Goal: Task Accomplishment & Management: Complete application form

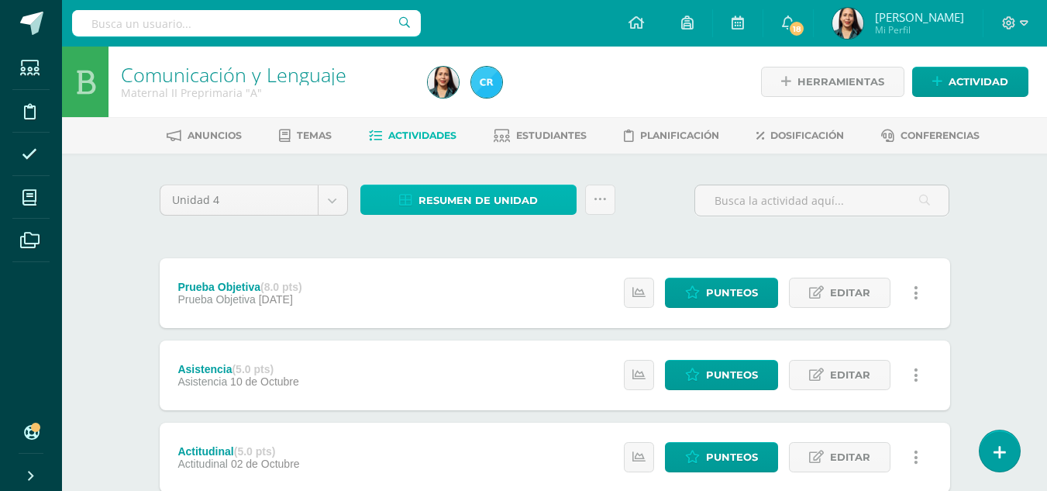
click at [475, 190] on span "Resumen de unidad" at bounding box center [477, 200] width 119 height 29
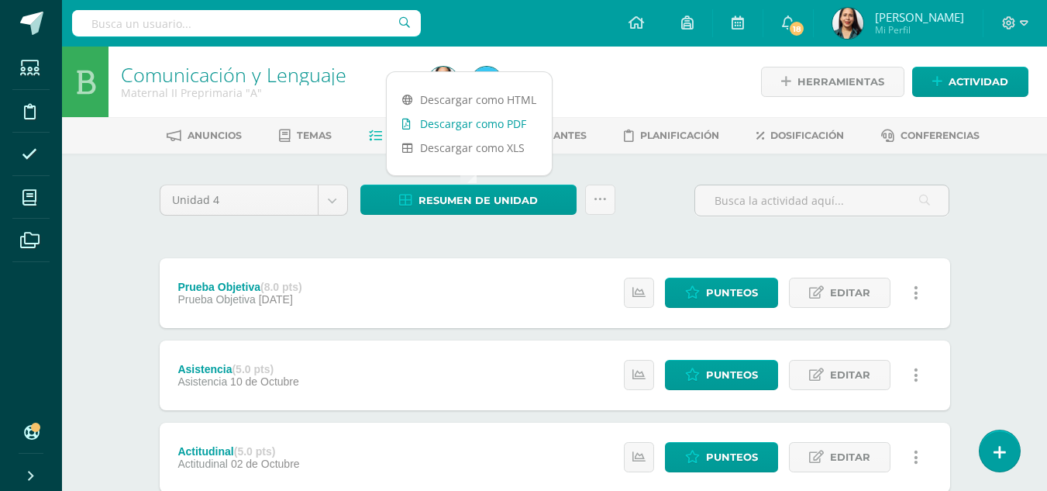
click at [486, 117] on link "Descargar como PDF" at bounding box center [469, 124] width 165 height 24
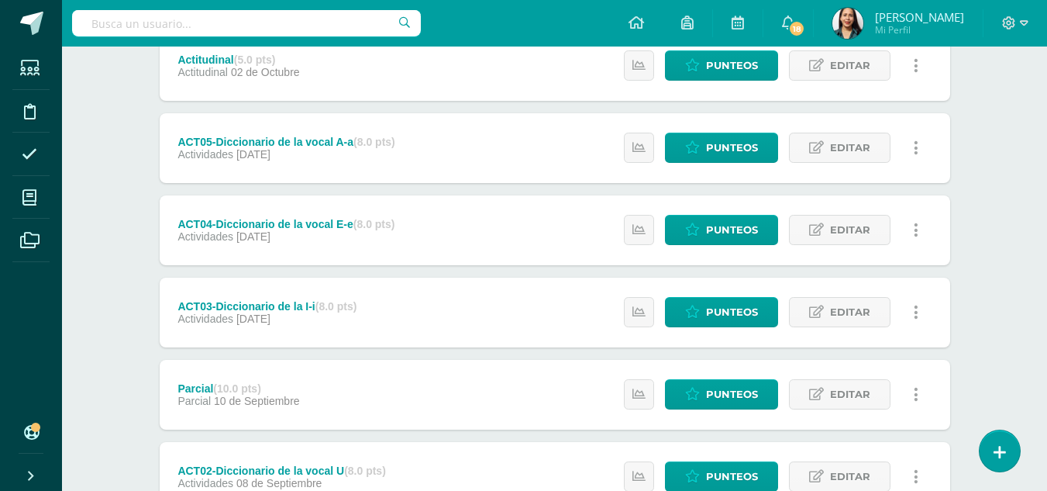
scroll to position [375, 0]
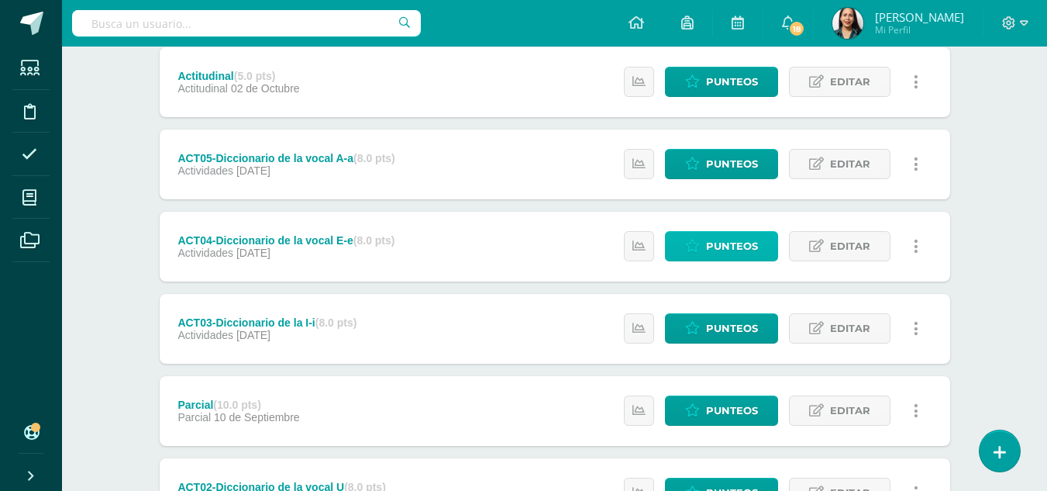
click at [735, 246] on span "Punteos" at bounding box center [732, 246] width 52 height 29
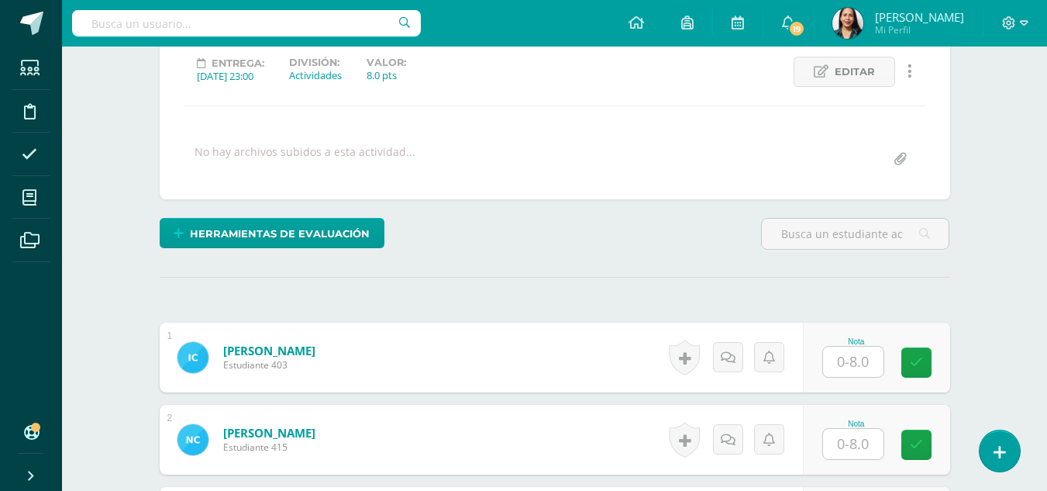
scroll to position [217, 0]
click at [861, 356] on input "text" at bounding box center [853, 361] width 60 height 30
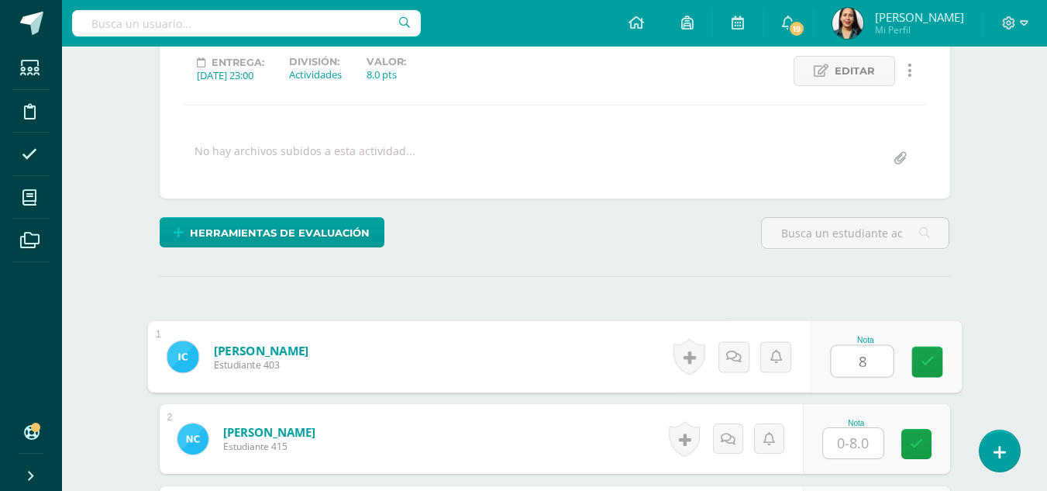
type input "8"
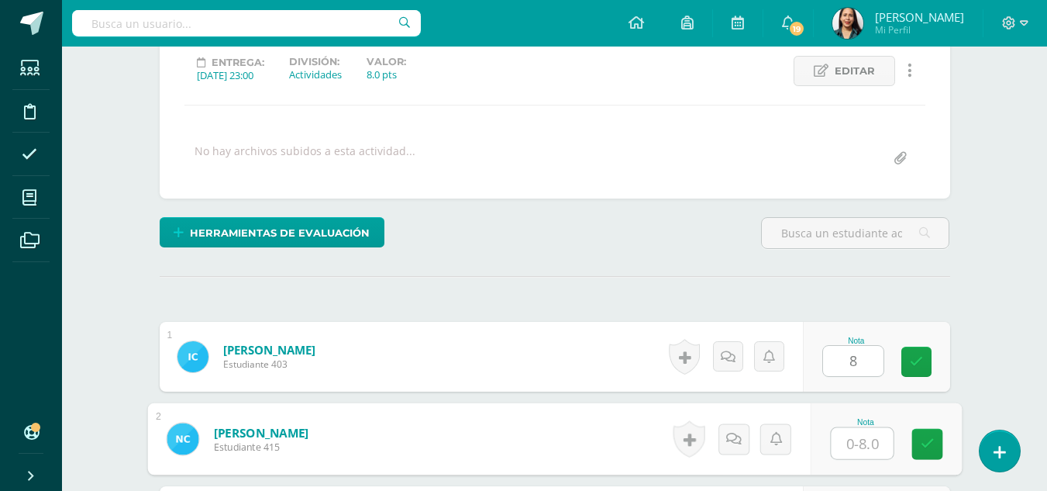
scroll to position [218, 0]
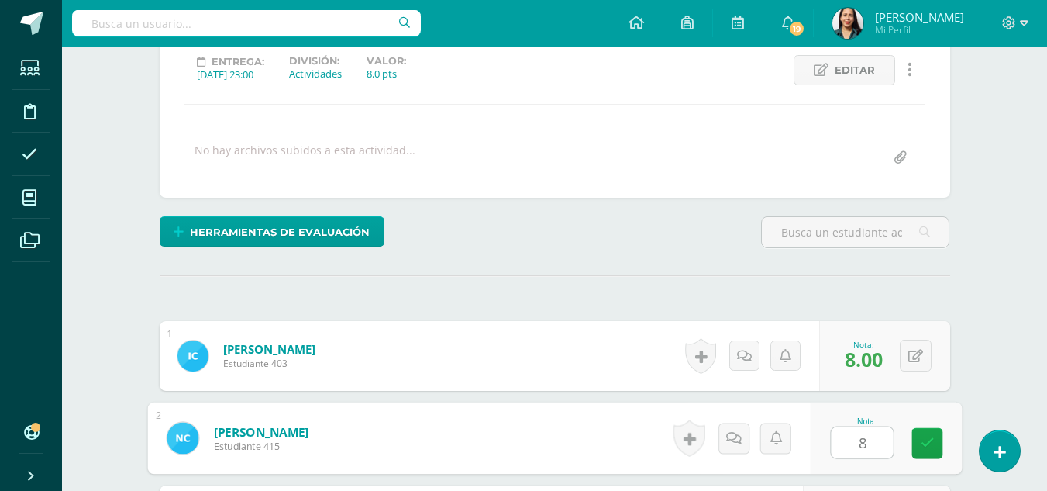
type input "8"
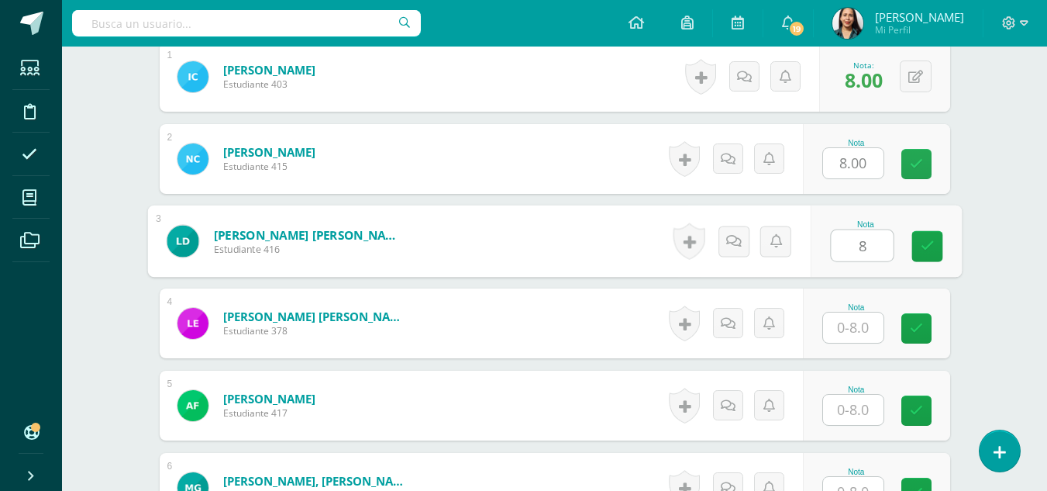
type input "8"
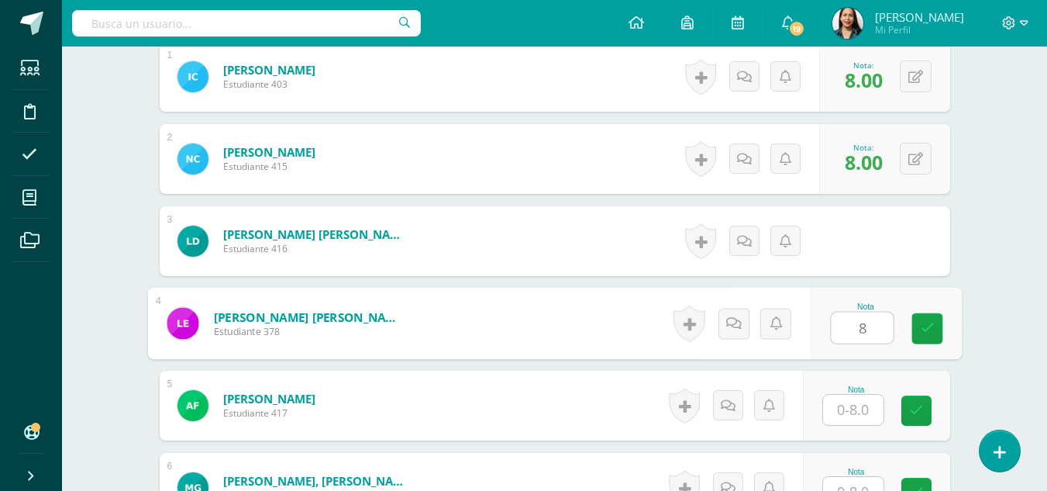
type input "8"
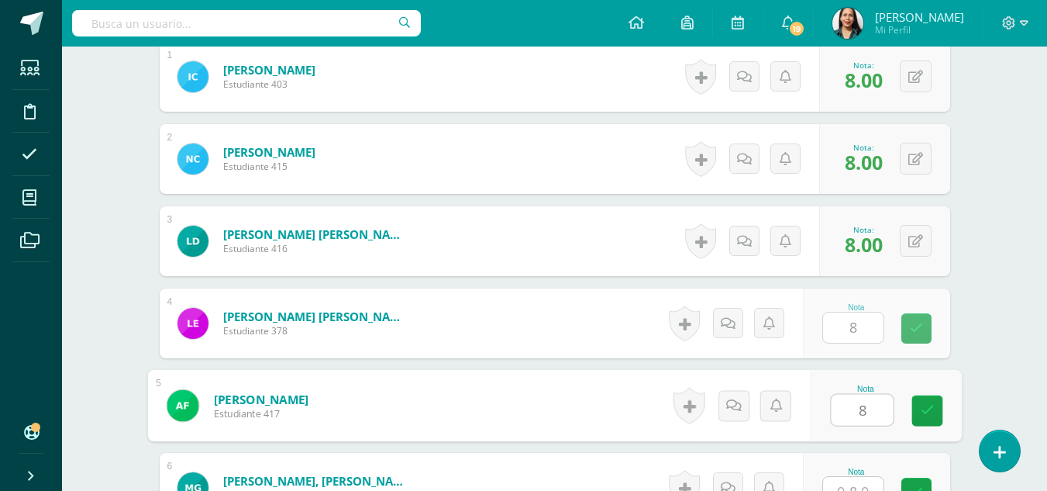
type input "8"
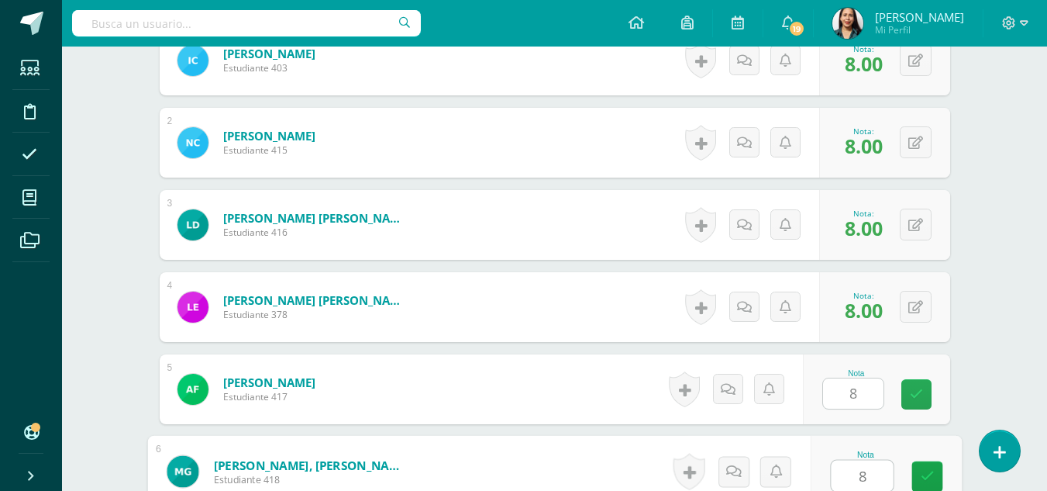
type input "8"
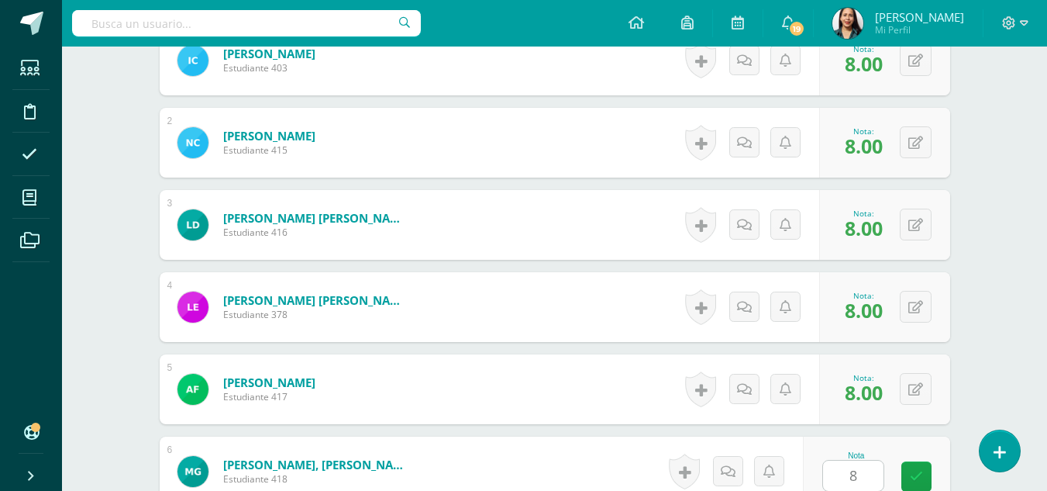
scroll to position [825, 0]
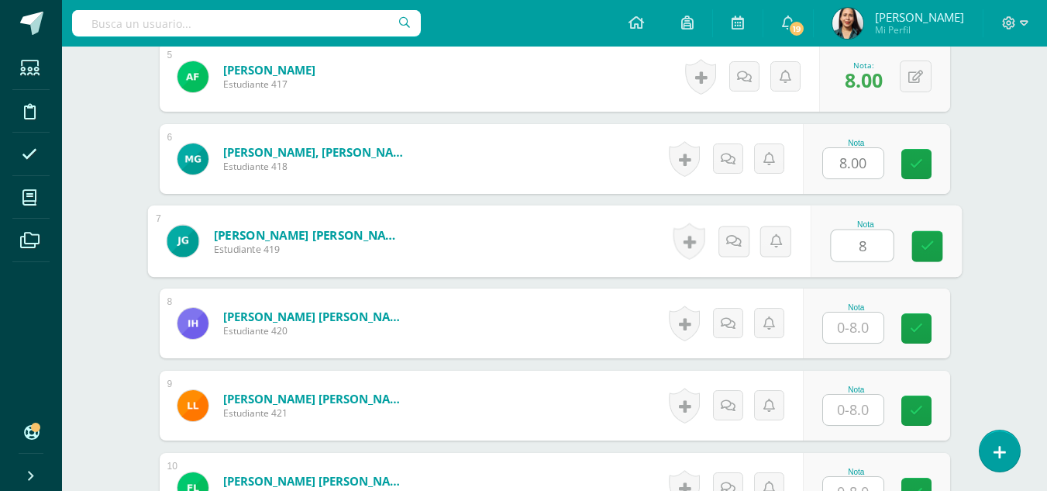
type input "8"
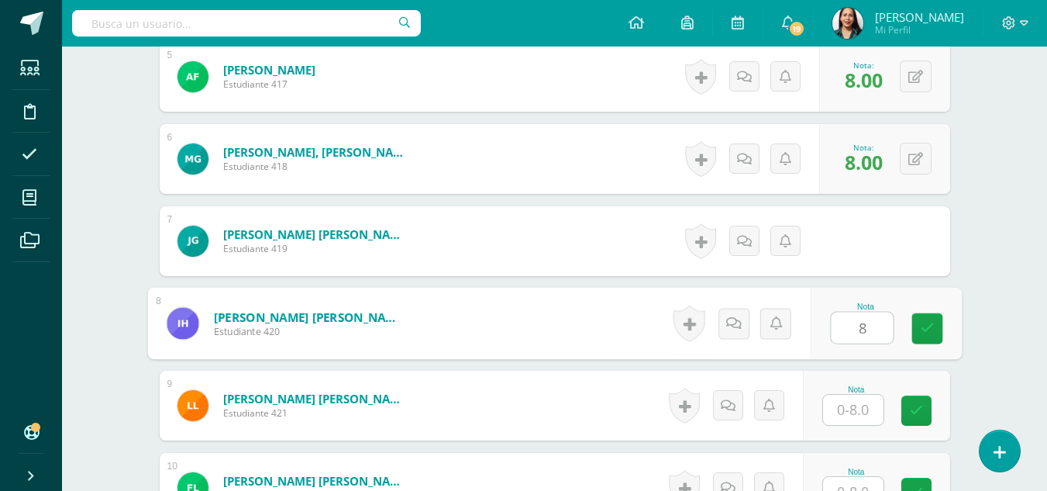
type input "8"
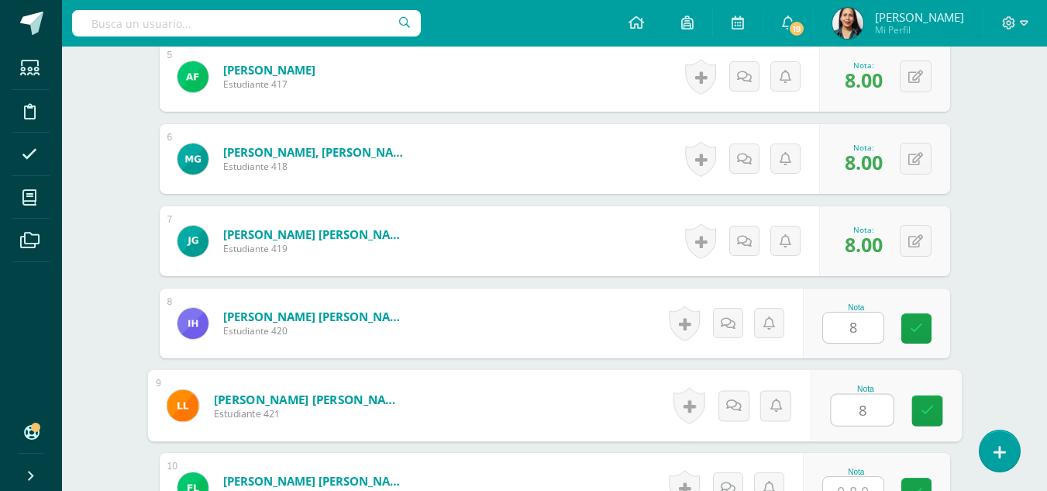
type input "8"
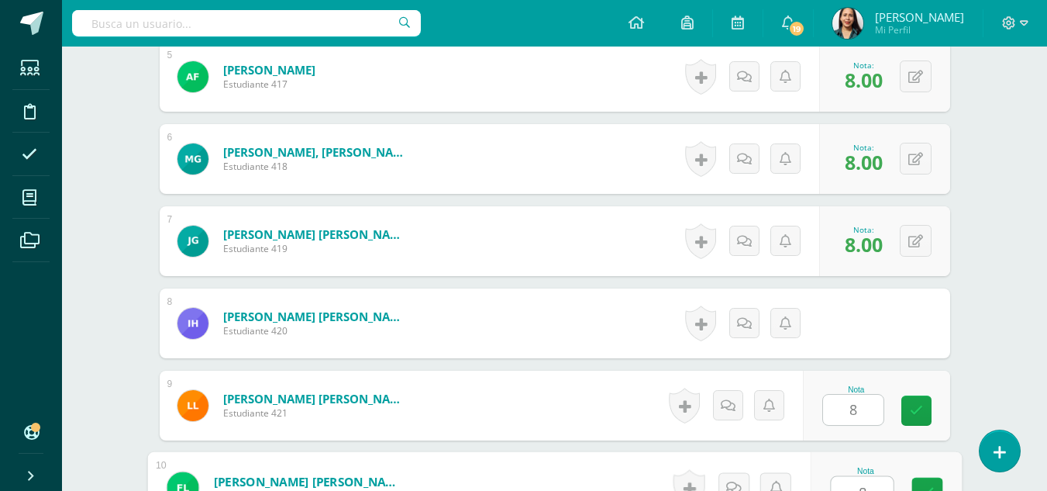
type input "8"
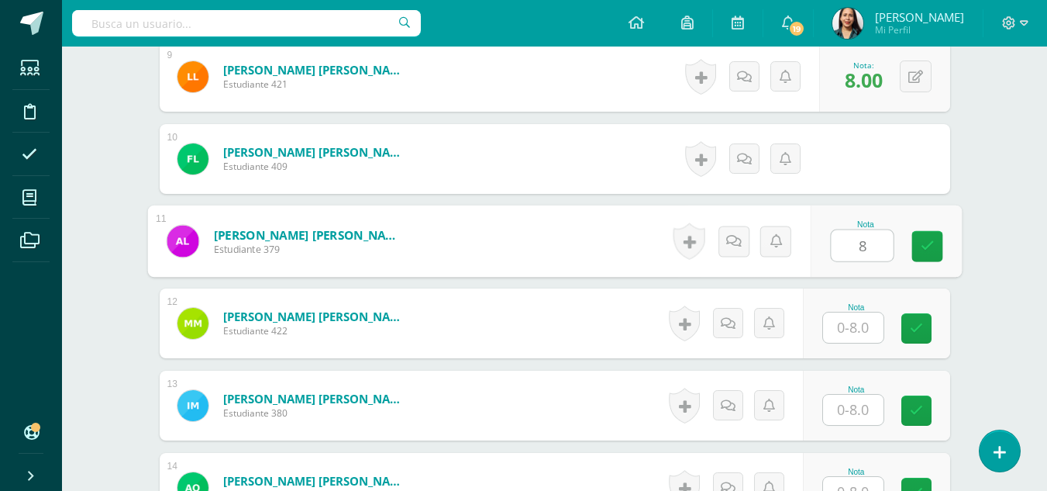
type input "8"
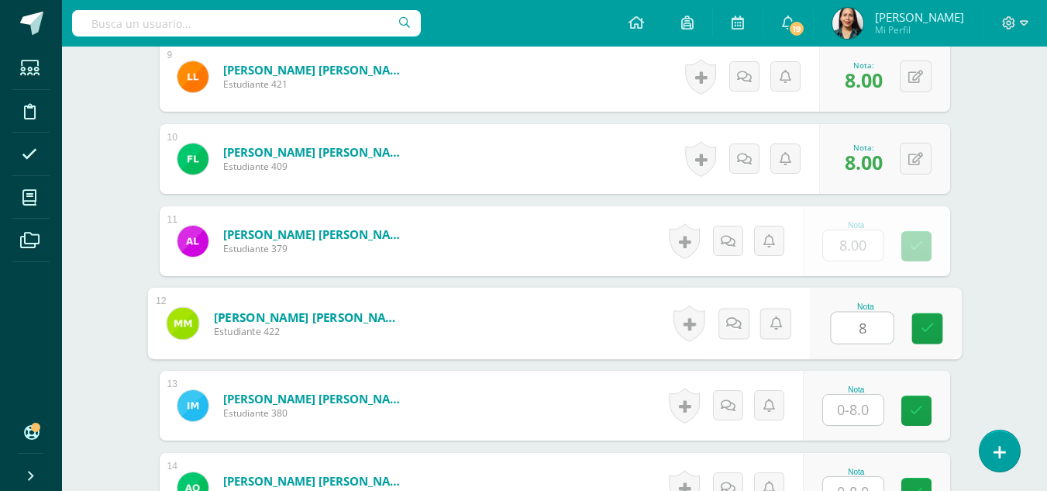
type input "8"
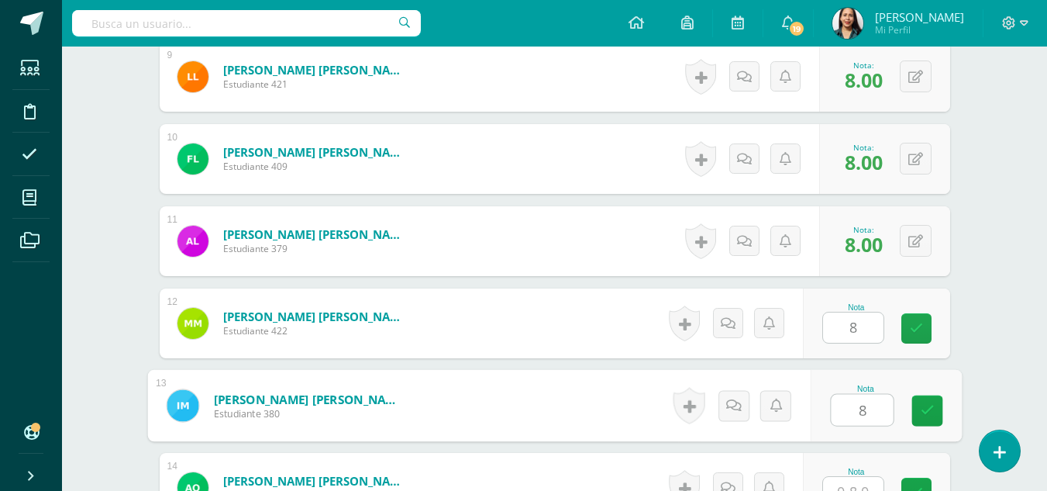
type input "8"
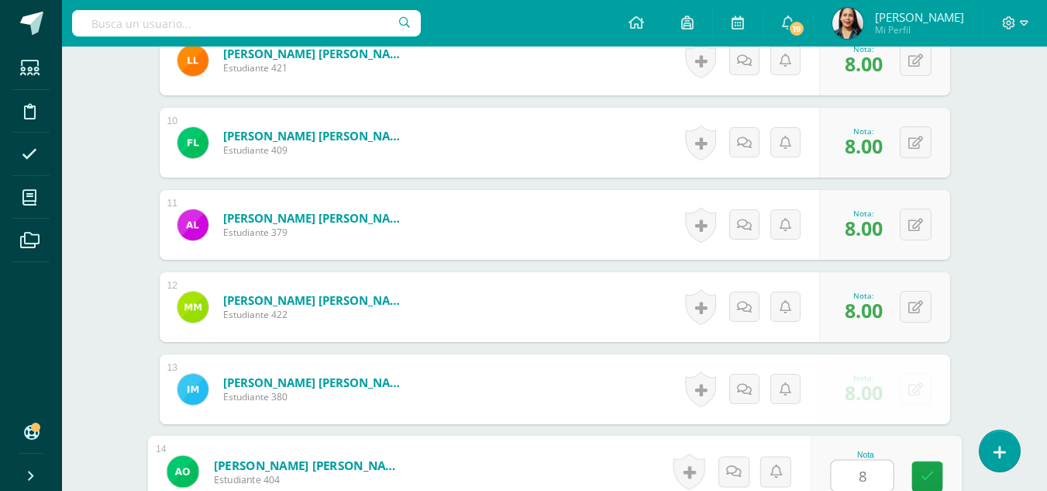
type input "8"
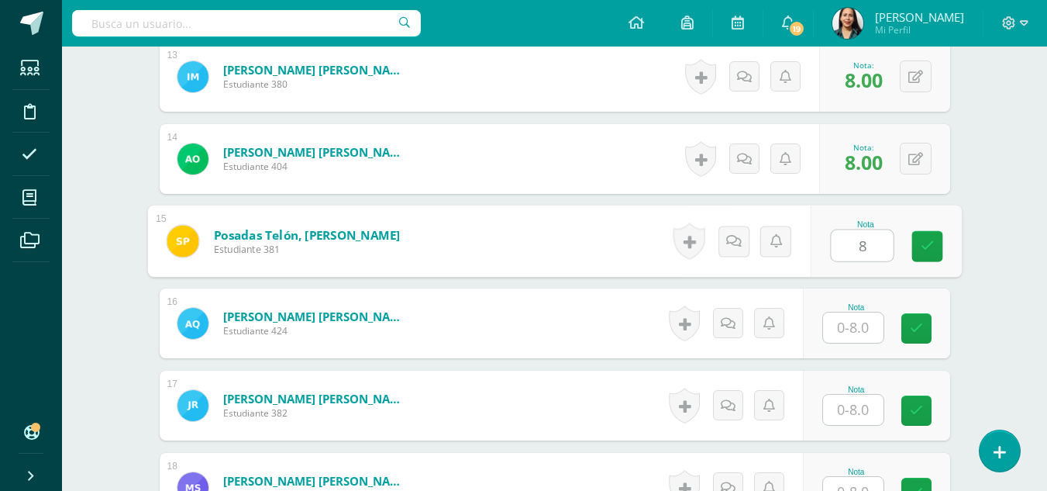
type input "8"
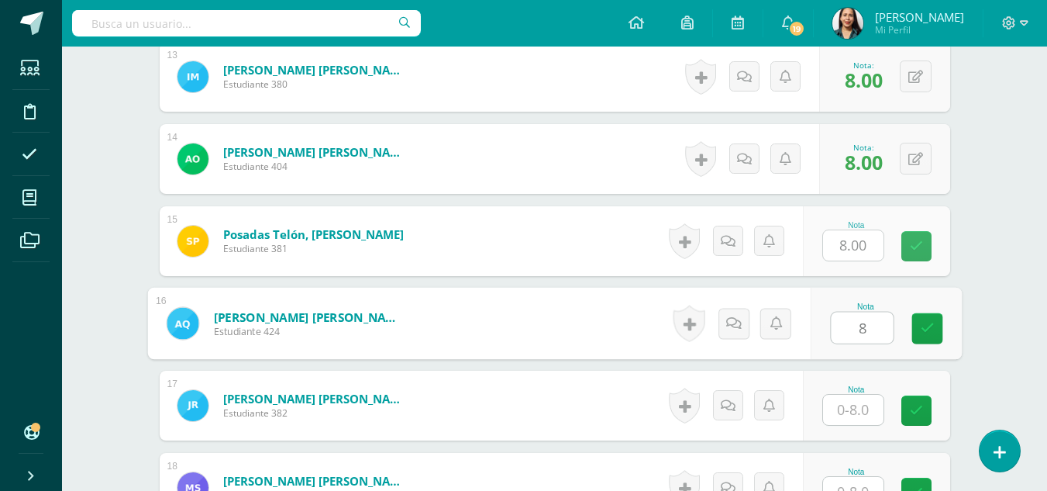
type input "8"
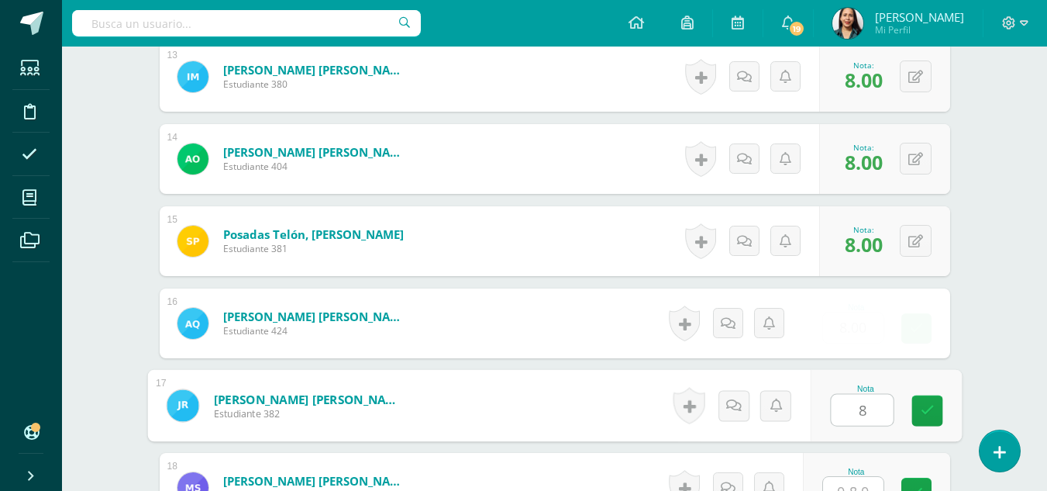
type input "8"
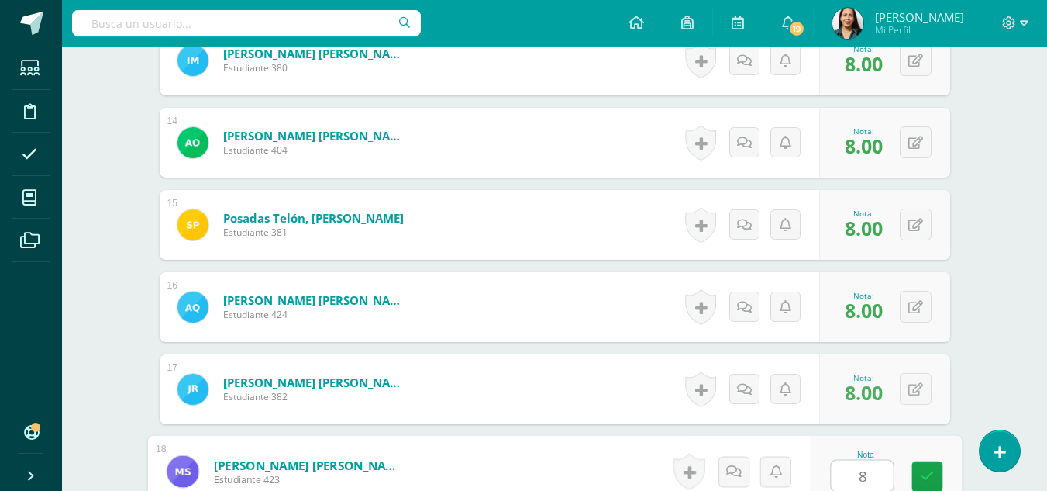
type input "8"
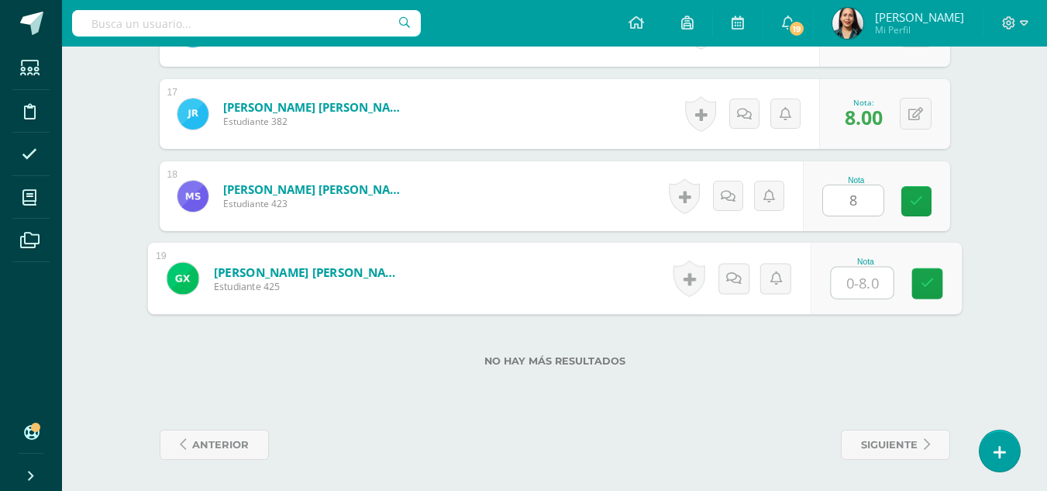
type input "8"
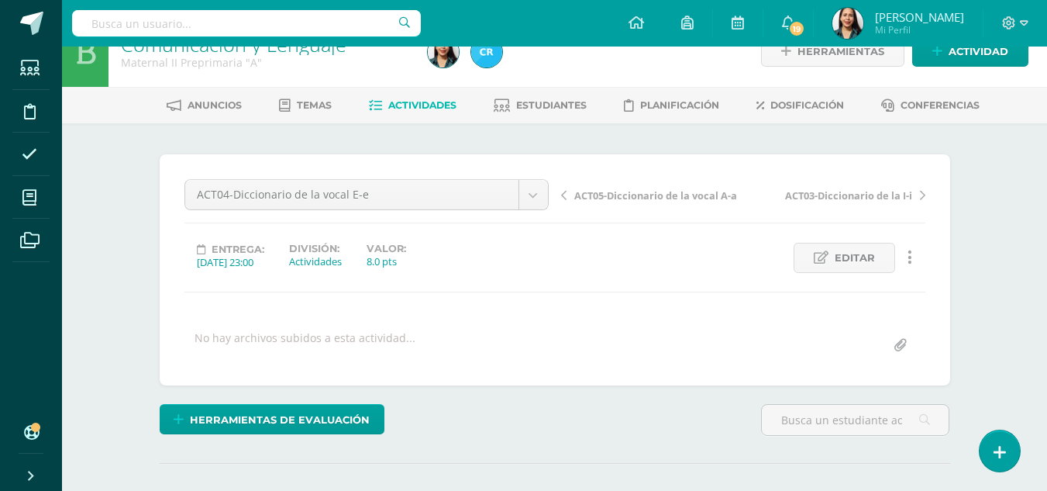
scroll to position [0, 0]
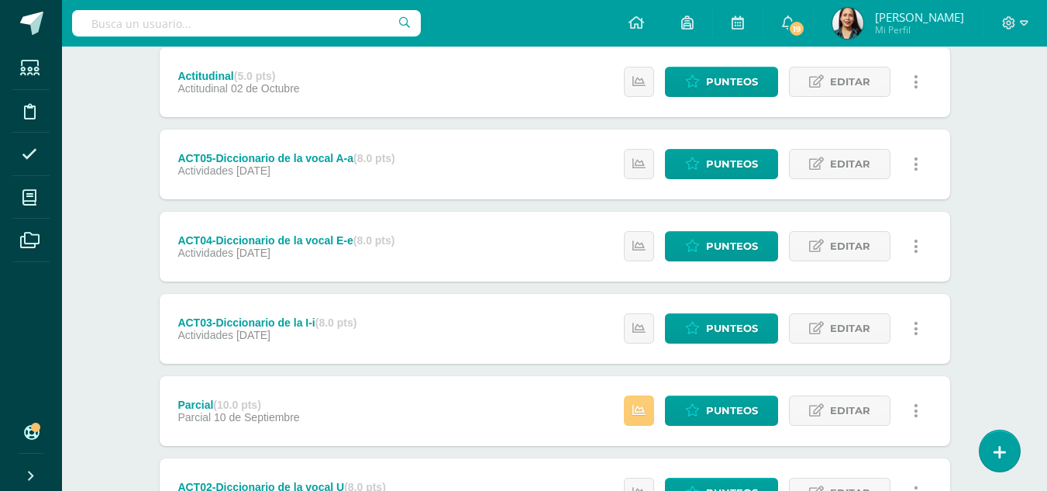
scroll to position [372, 0]
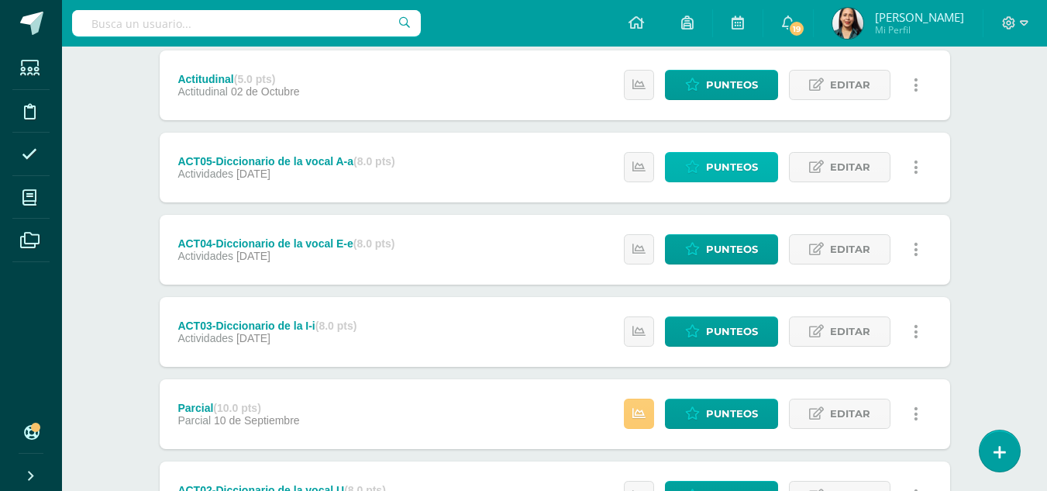
click at [735, 160] on span "Punteos" at bounding box center [732, 167] width 52 height 29
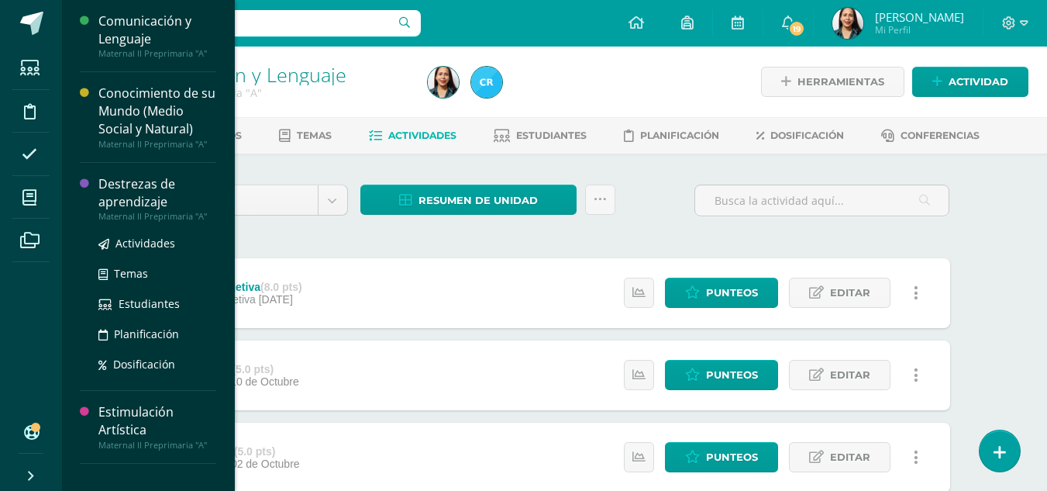
click at [119, 197] on div "Destrezas de aprendizaje" at bounding box center [157, 193] width 118 height 36
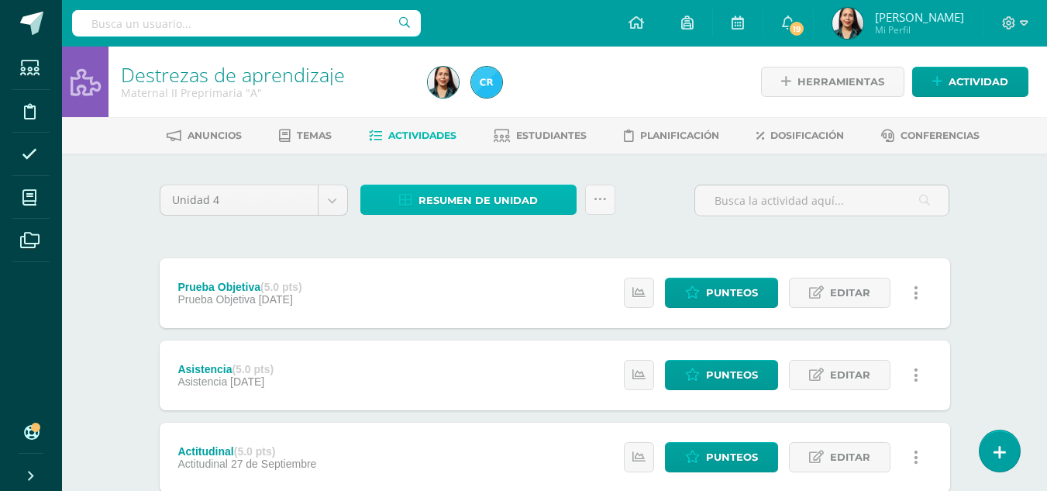
click at [442, 192] on span "Resumen de unidad" at bounding box center [477, 200] width 119 height 29
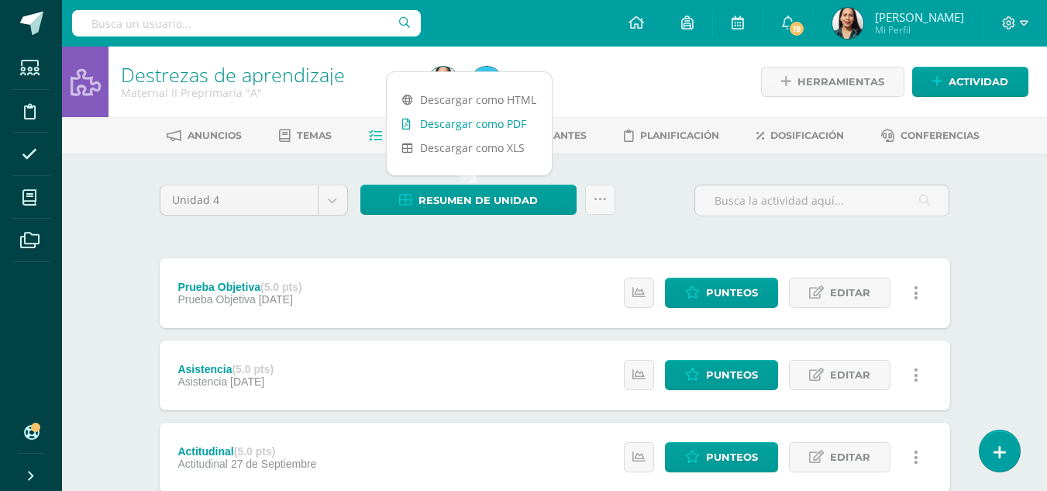
click at [465, 116] on link "Descargar como PDF" at bounding box center [469, 124] width 165 height 24
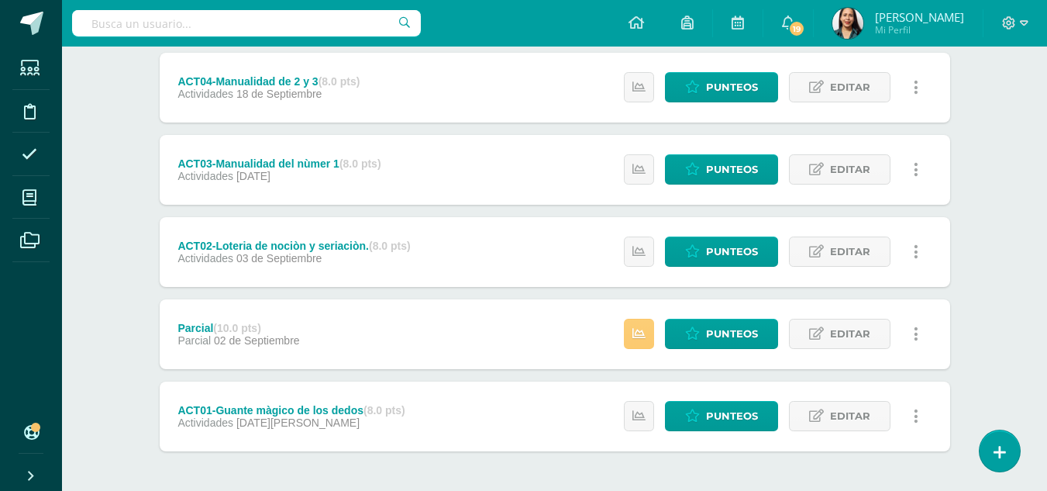
scroll to position [535, 0]
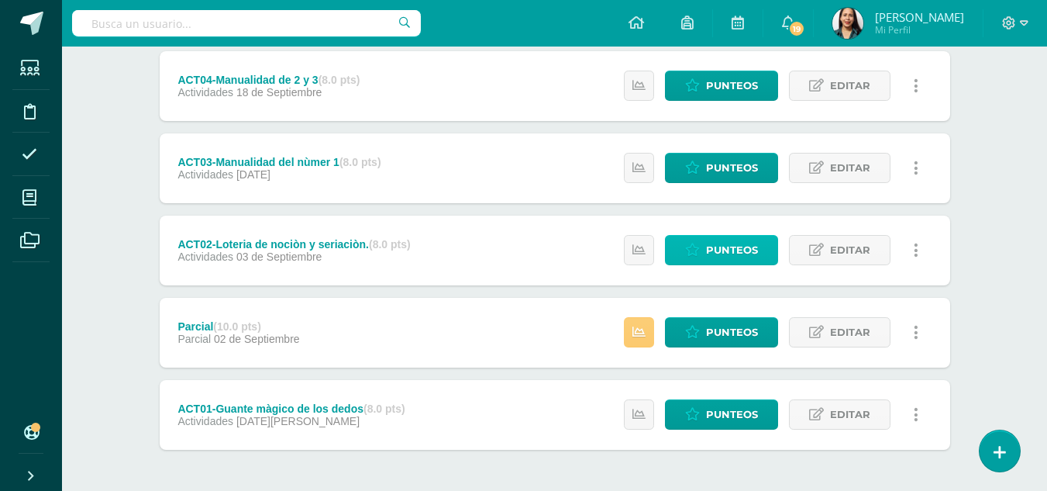
click at [718, 246] on span "Punteos" at bounding box center [732, 250] width 52 height 29
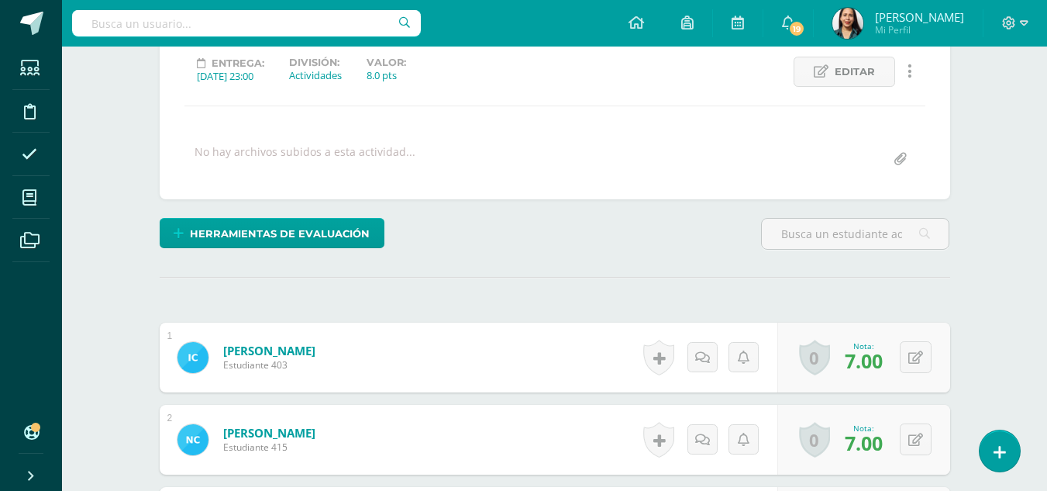
scroll to position [217, 0]
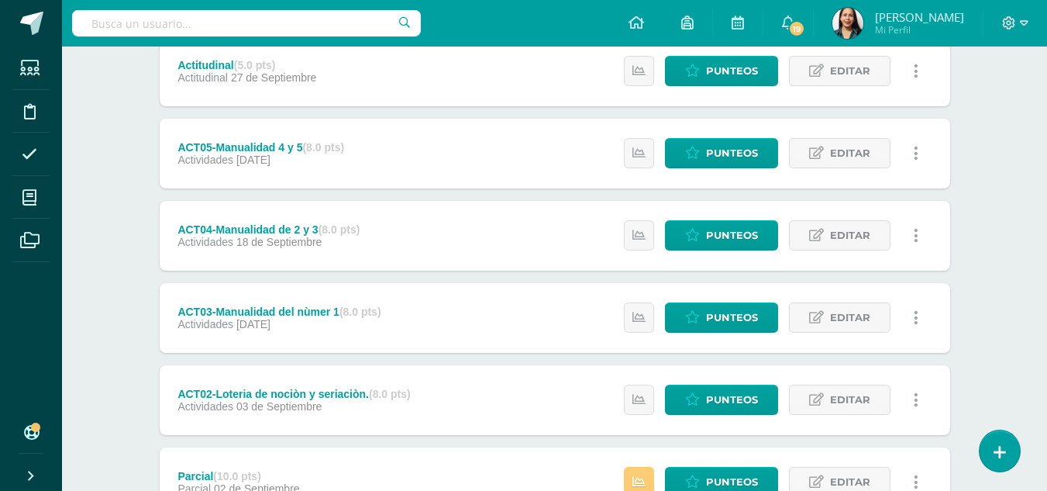
scroll to position [388, 0]
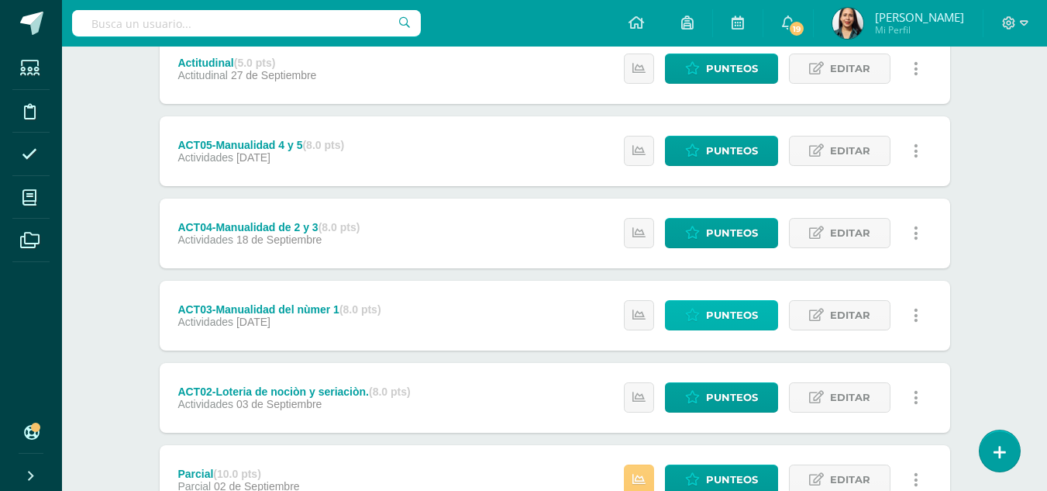
click at [722, 308] on span "Punteos" at bounding box center [732, 315] width 52 height 29
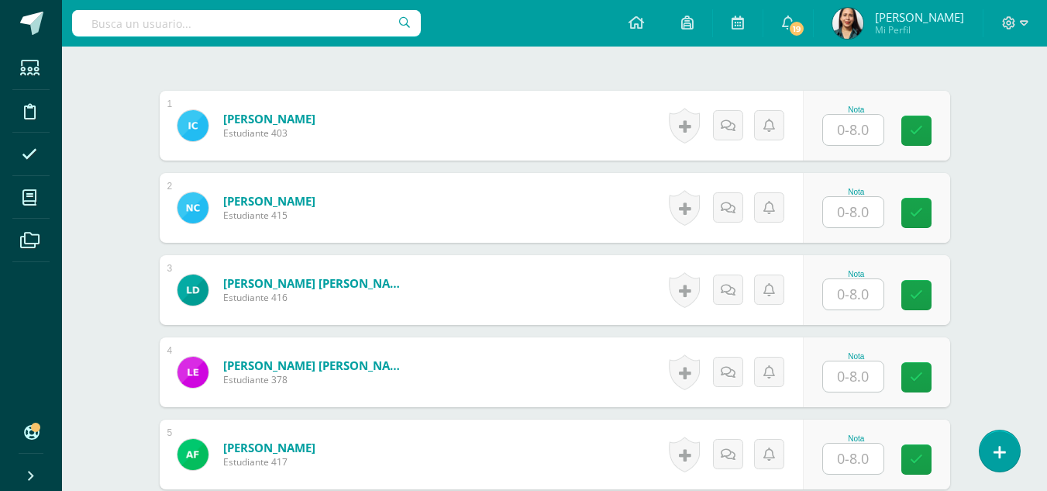
scroll to position [449, 0]
click at [859, 125] on input "text" at bounding box center [853, 129] width 60 height 30
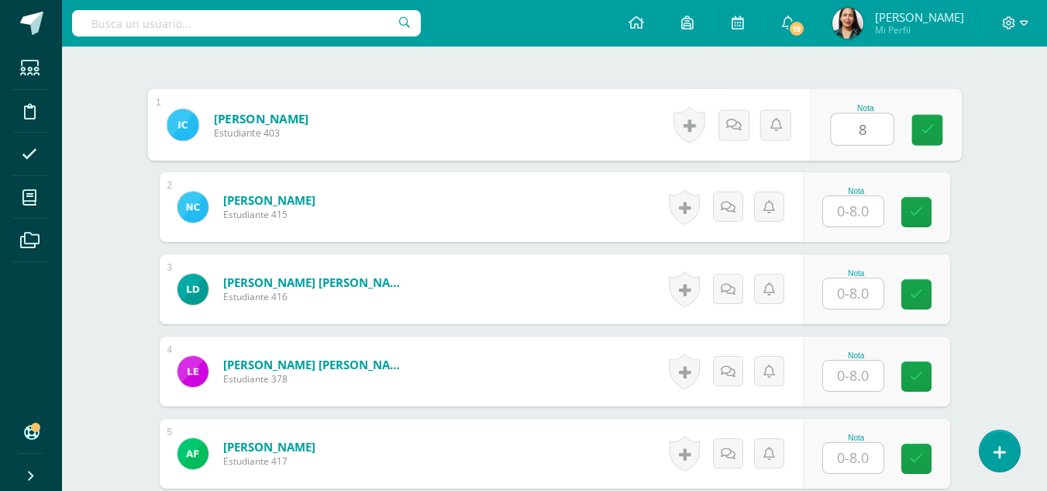
type input "8"
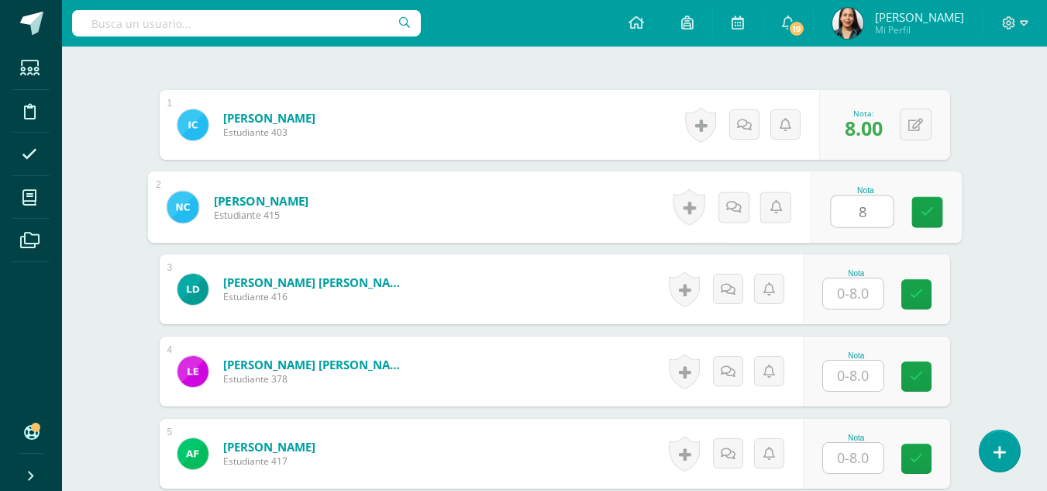
type input "8"
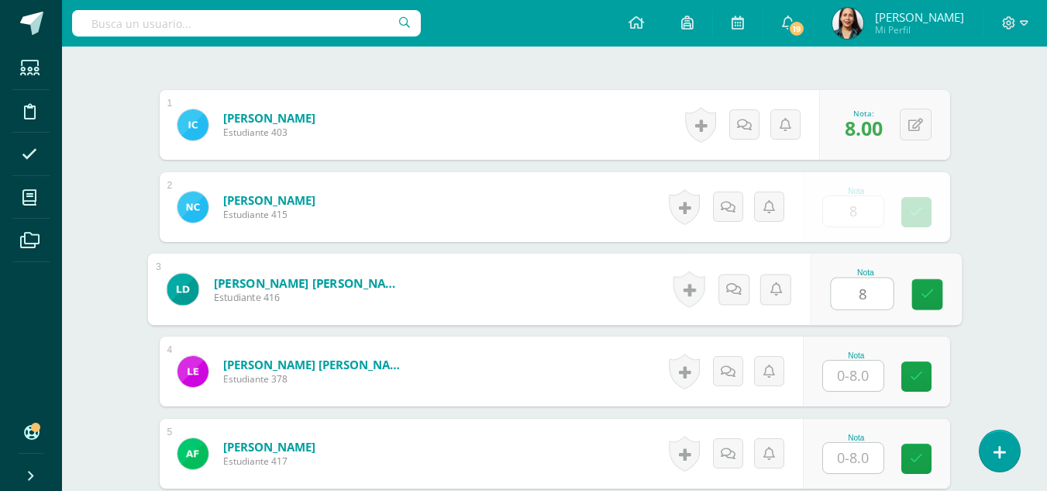
type input "8"
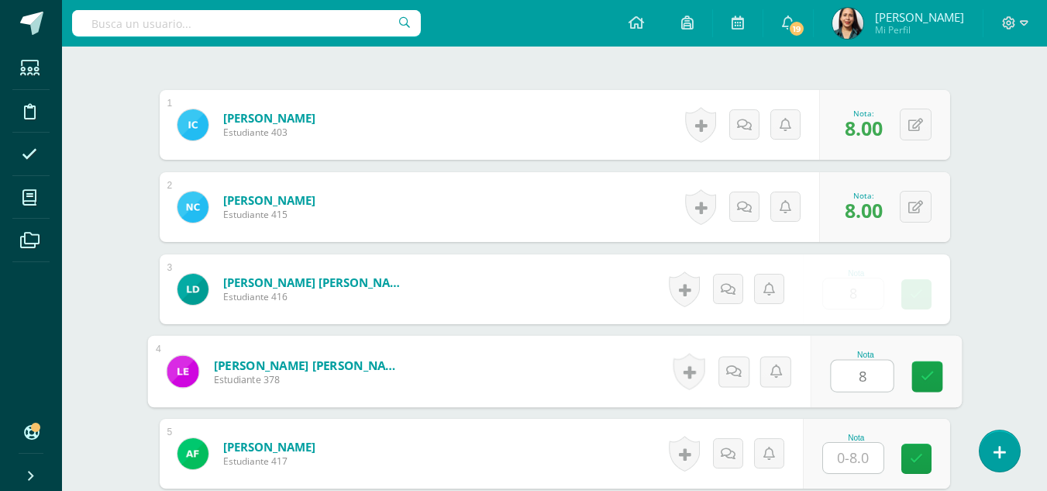
type input "8"
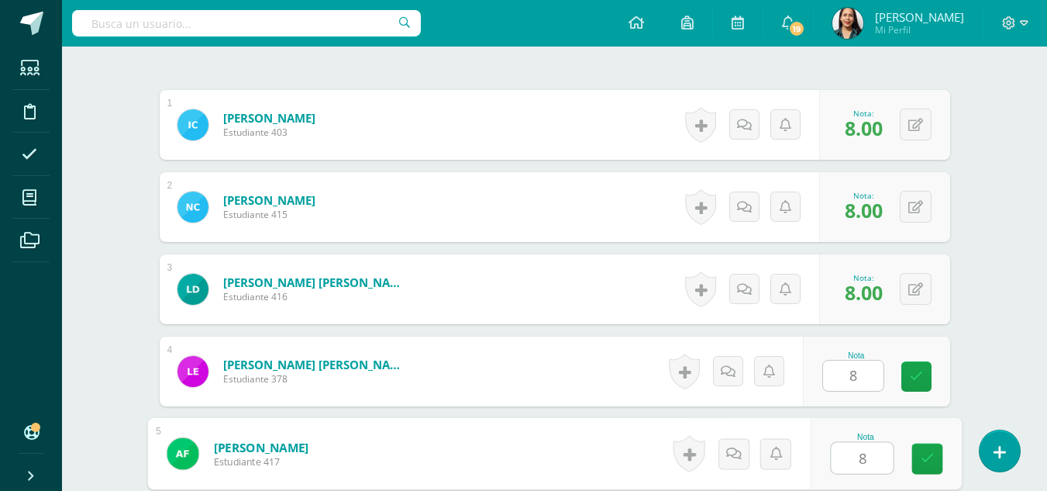
type input "8"
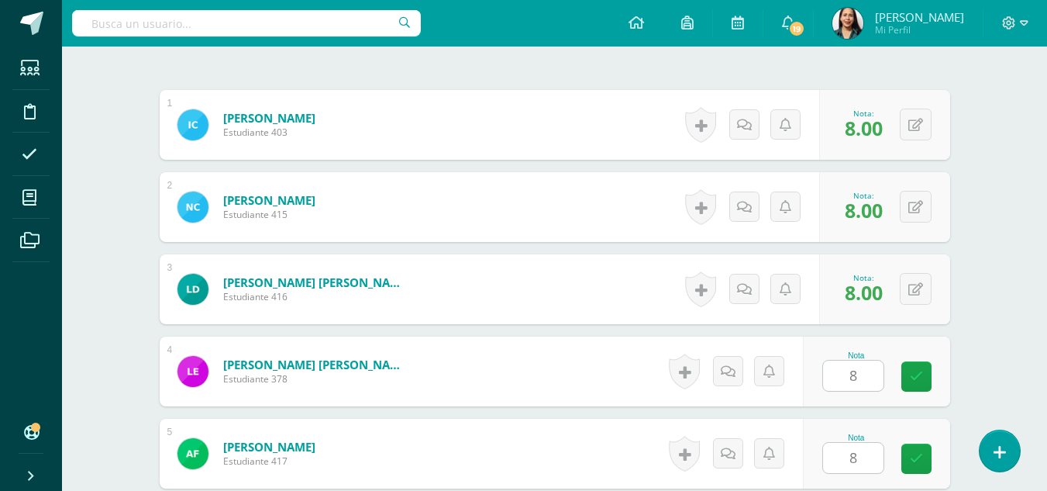
scroll to position [743, 0]
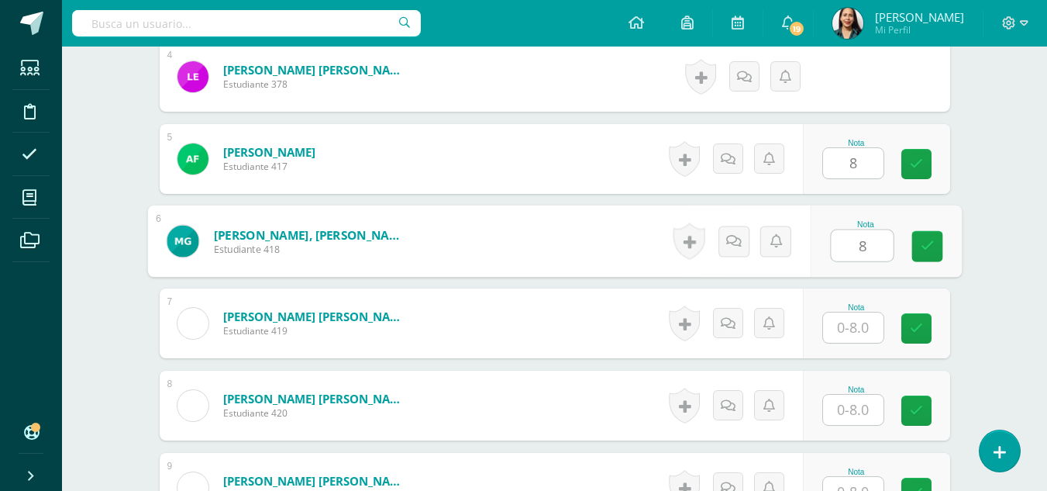
type input "8"
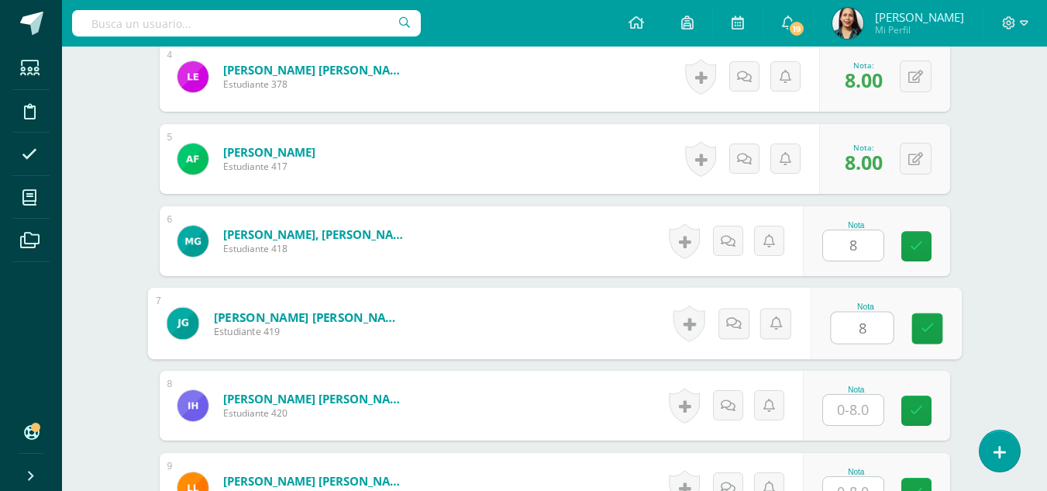
type input "8"
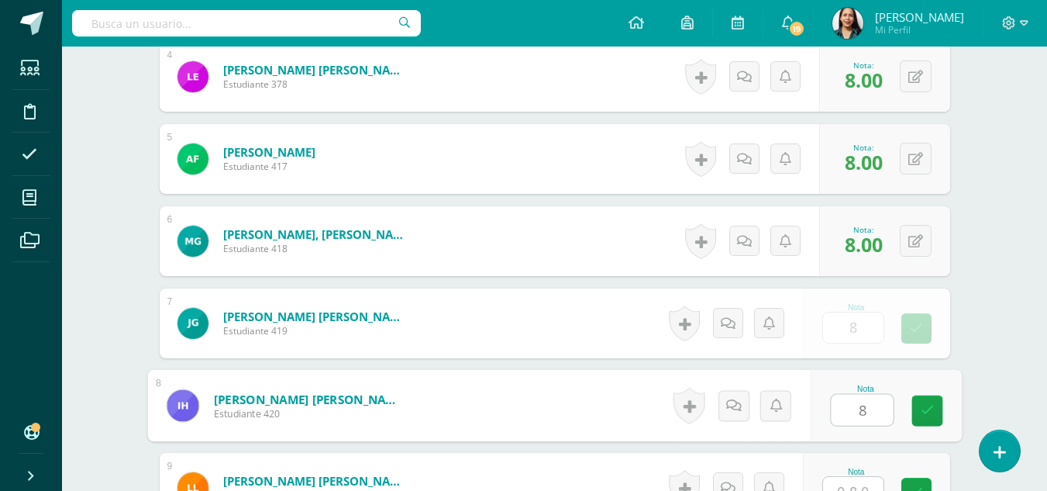
type input "8"
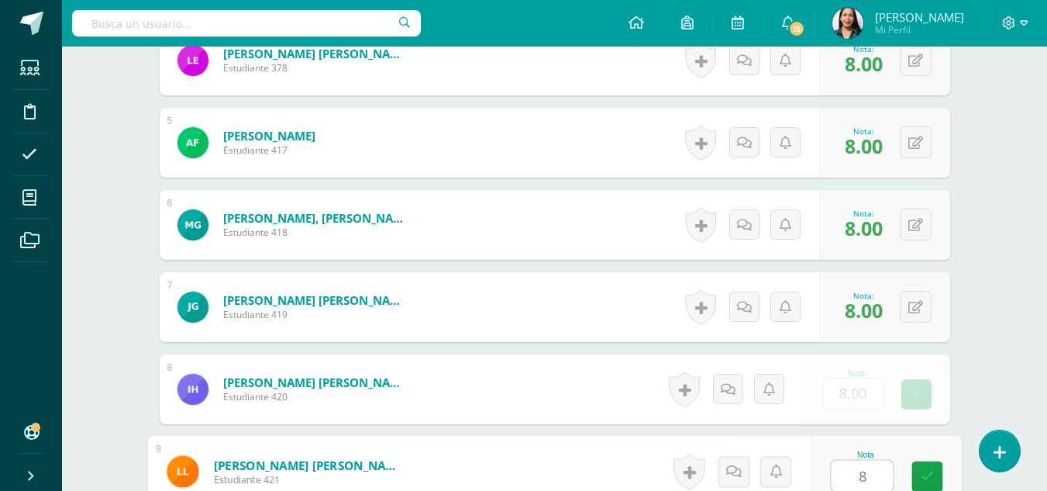
type input "8"
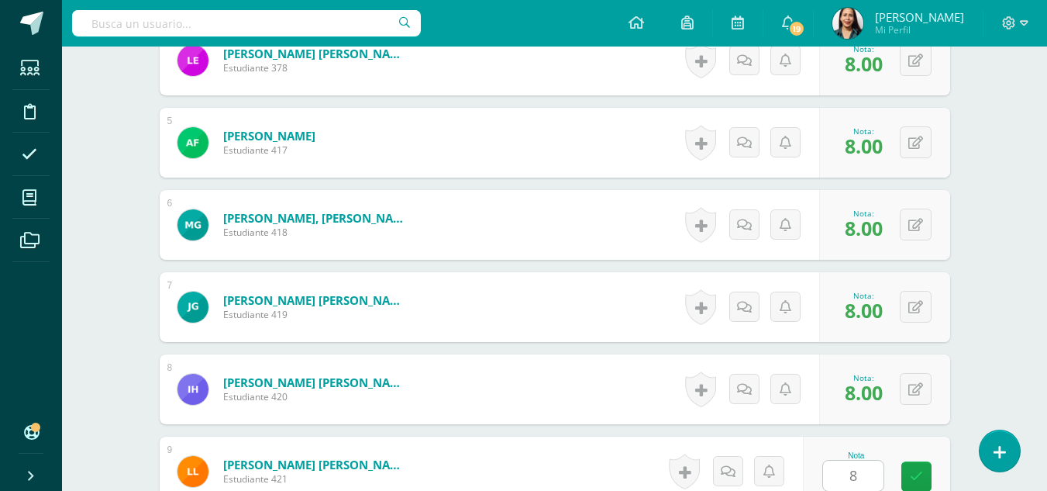
scroll to position [1072, 0]
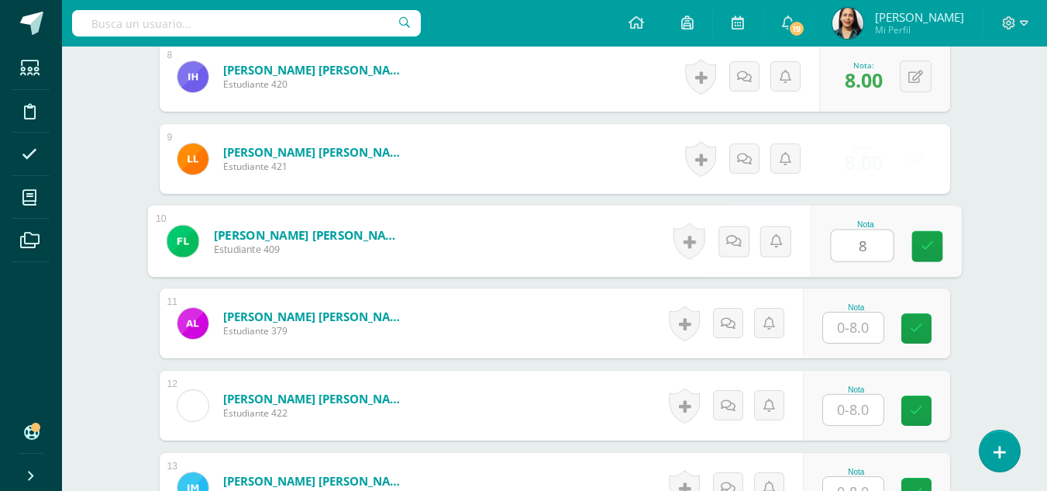
type input "8"
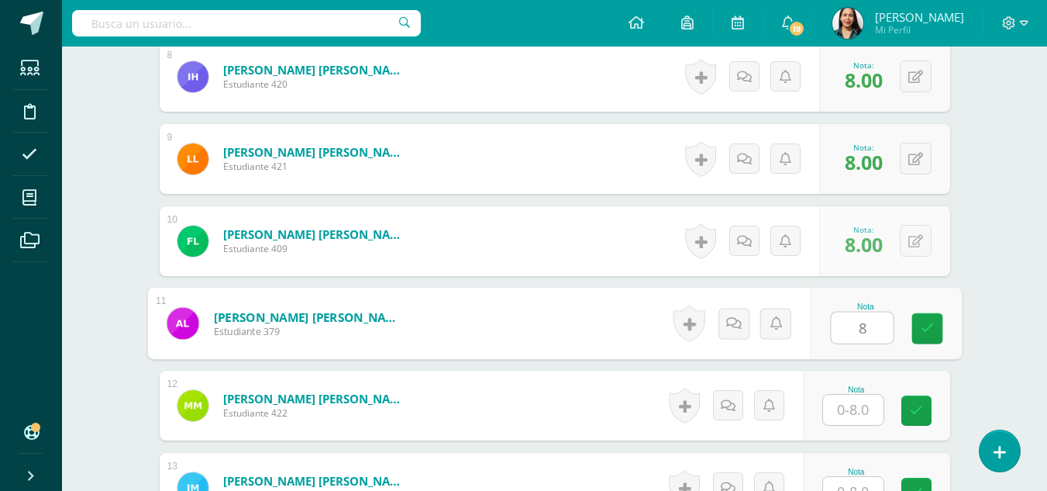
type input "8"
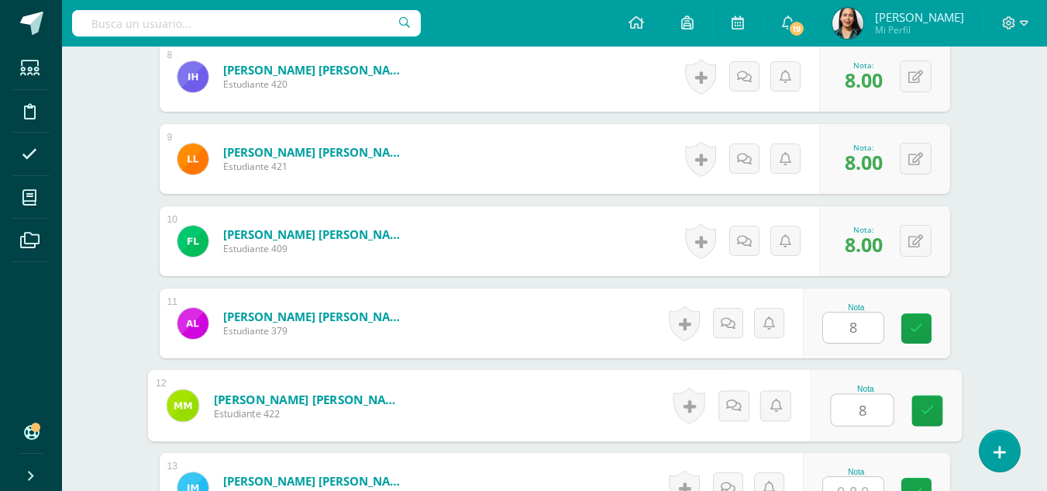
type input "8"
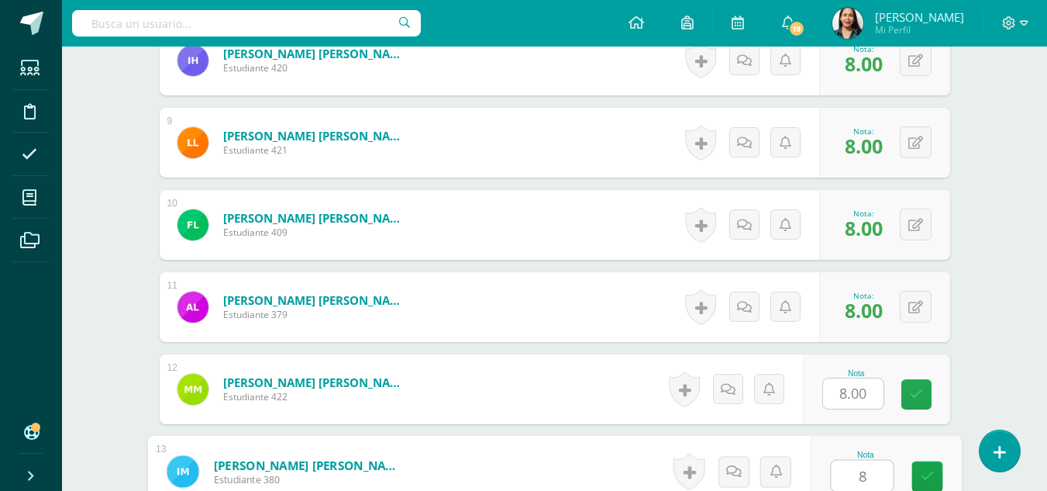
type input "8"
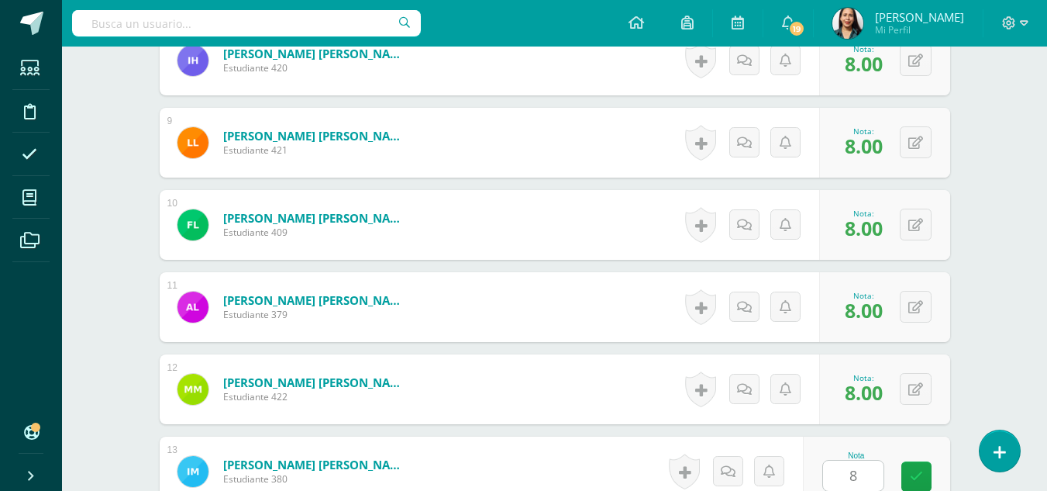
scroll to position [1400, 0]
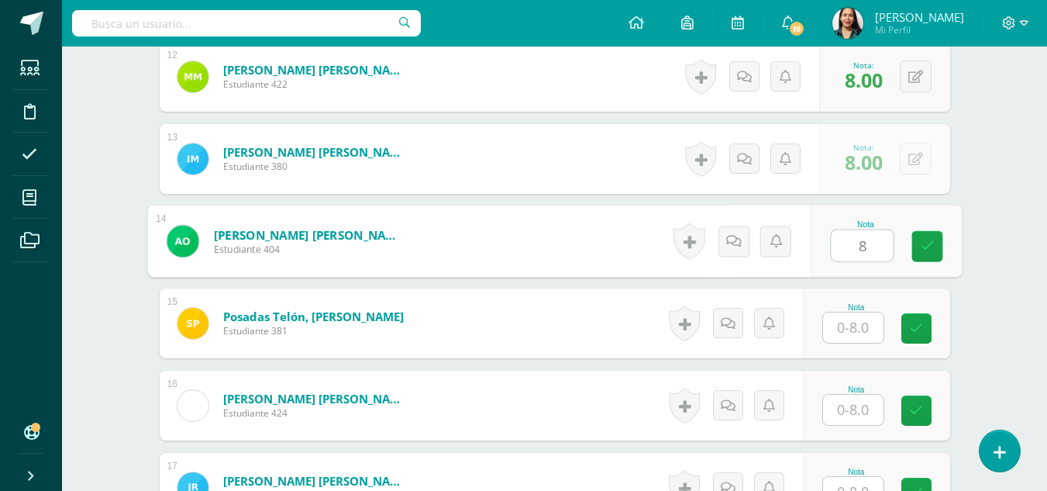
type input "8"
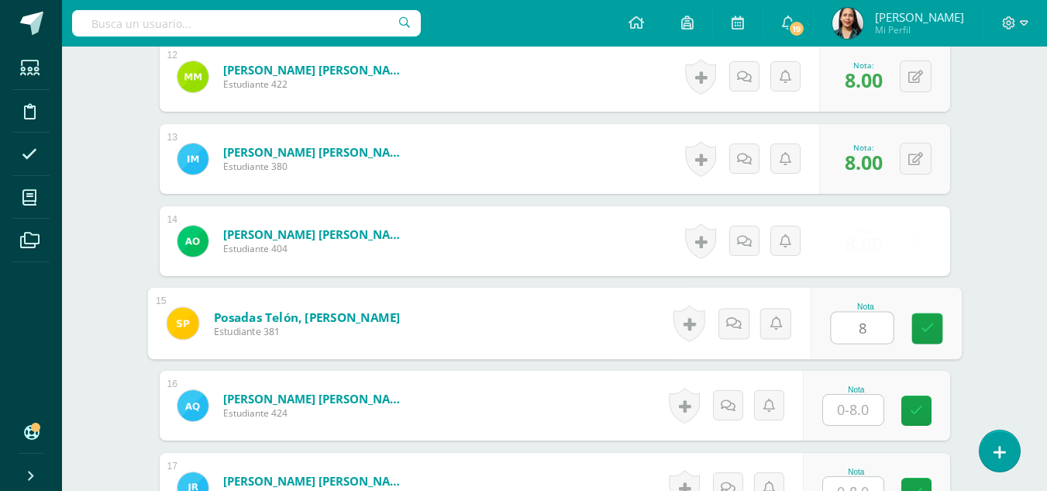
type input "8"
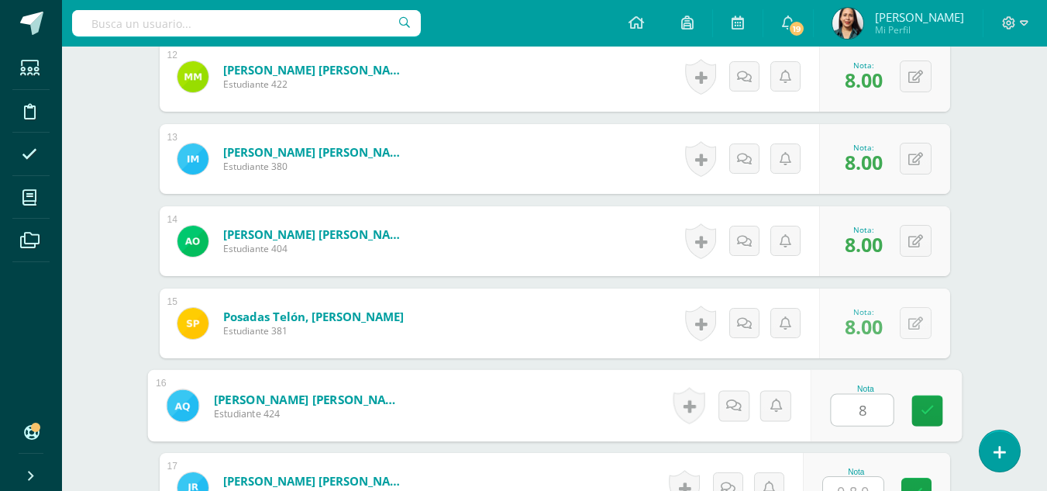
type input "8"
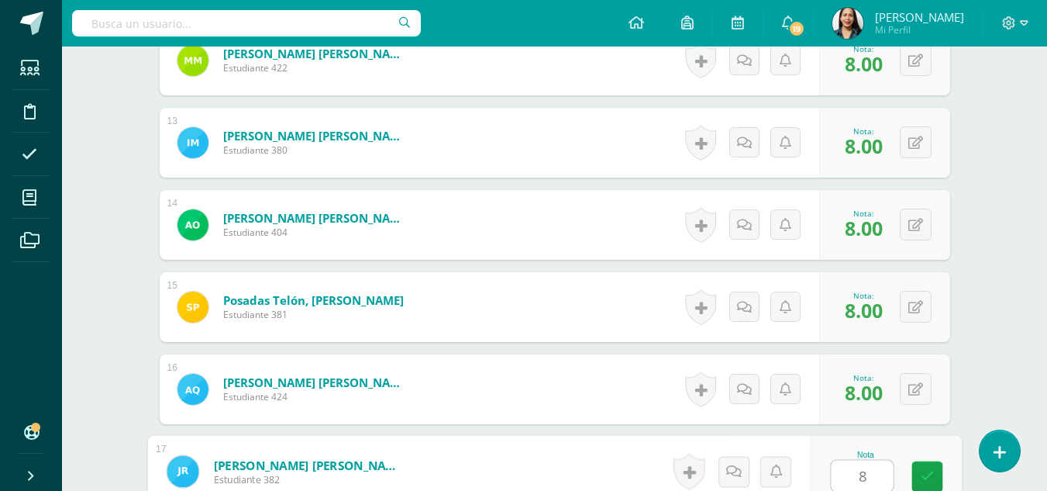
type input "8"
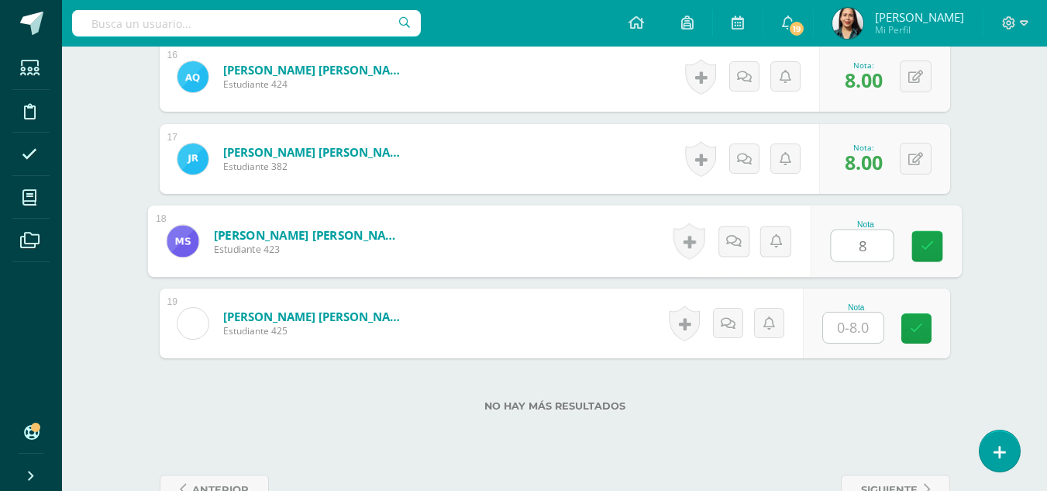
type input "8"
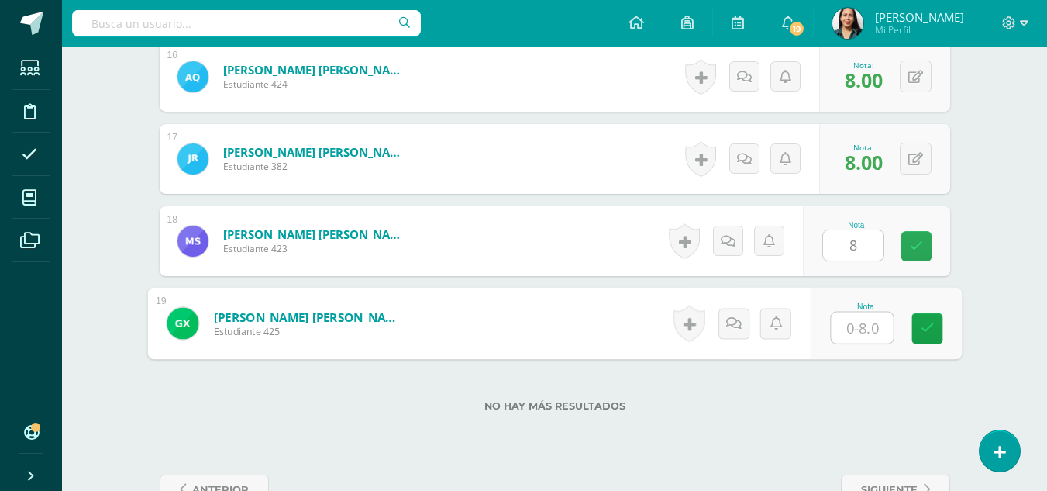
type input "8"
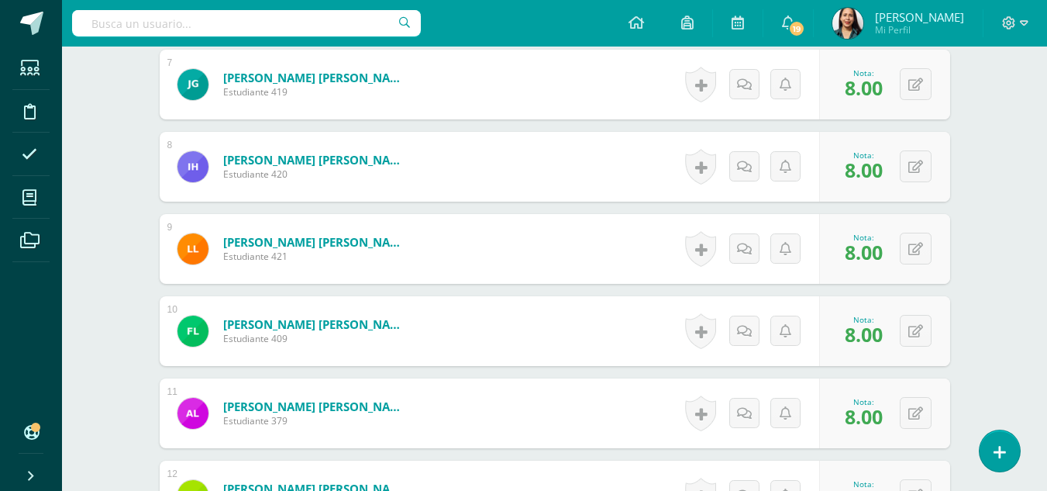
scroll to position [971, 0]
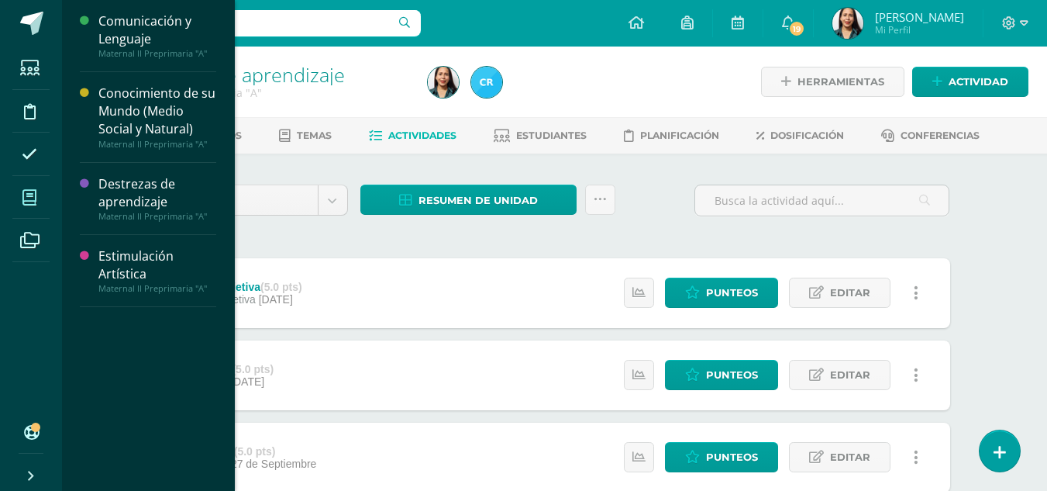
click at [29, 192] on icon at bounding box center [29, 197] width 14 height 15
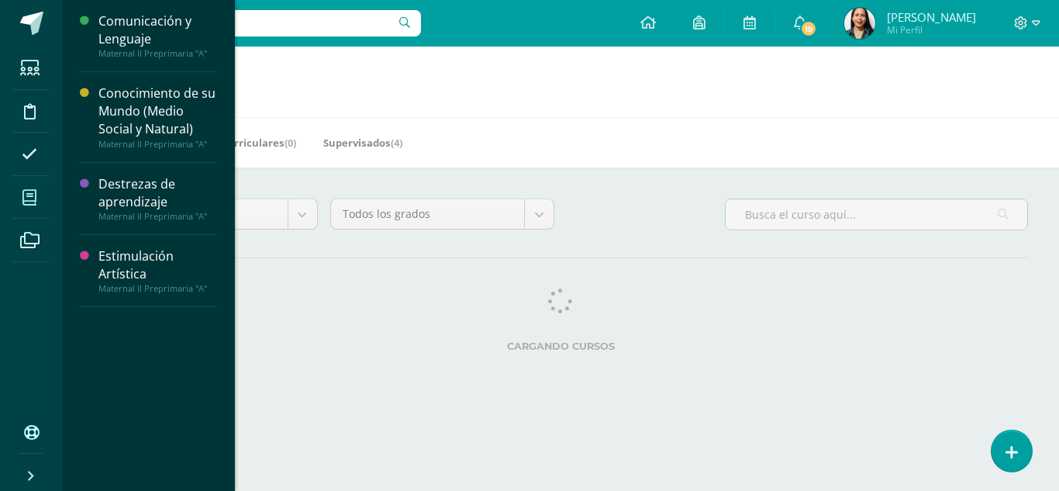
click at [32, 185] on span at bounding box center [29, 197] width 35 height 35
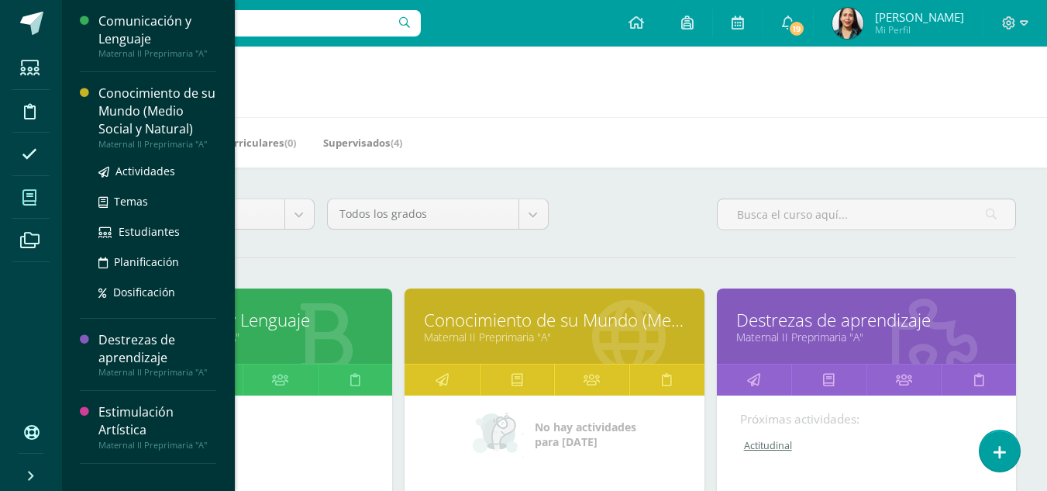
drag, startPoint x: 32, startPoint y: 185, endPoint x: 139, endPoint y: 102, distance: 135.8
click at [139, 46] on div "Estudiantes Disciplina Asistencia Mis cursos Archivos Soporte Ayuda Reportar un…" at bounding box center [554, 46] width 985 height 0
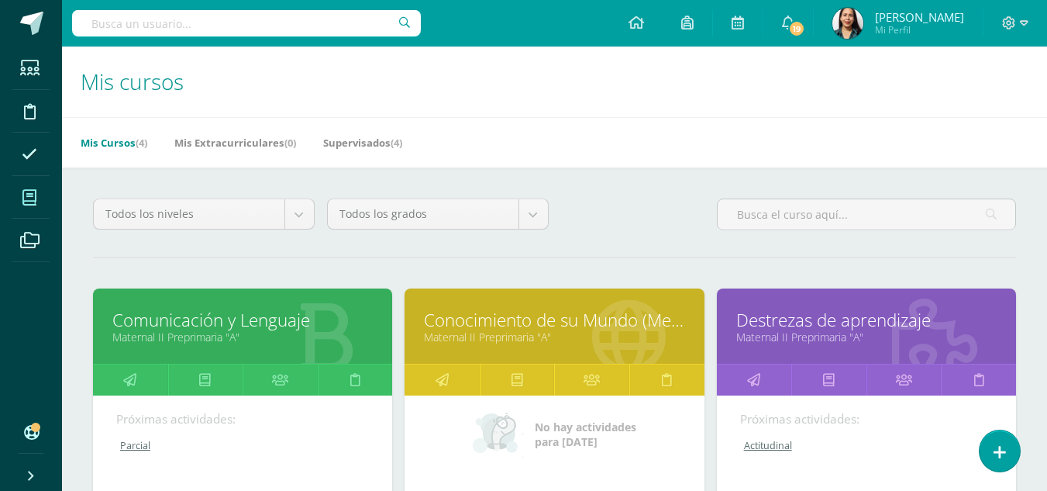
click at [571, 320] on link "Conocimiento de su Mundo (Medio Social y Natural)" at bounding box center [554, 320] width 260 height 24
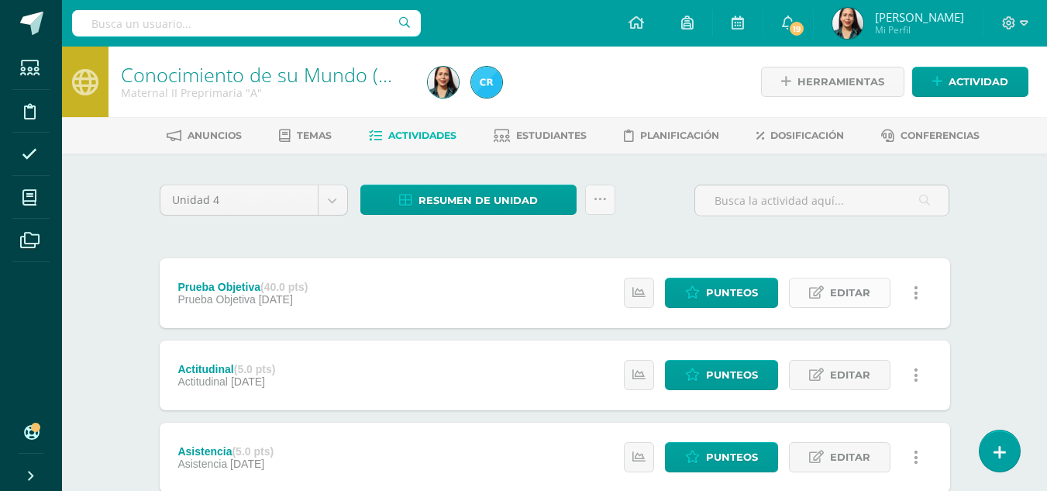
click at [855, 287] on span "Editar" at bounding box center [850, 292] width 40 height 29
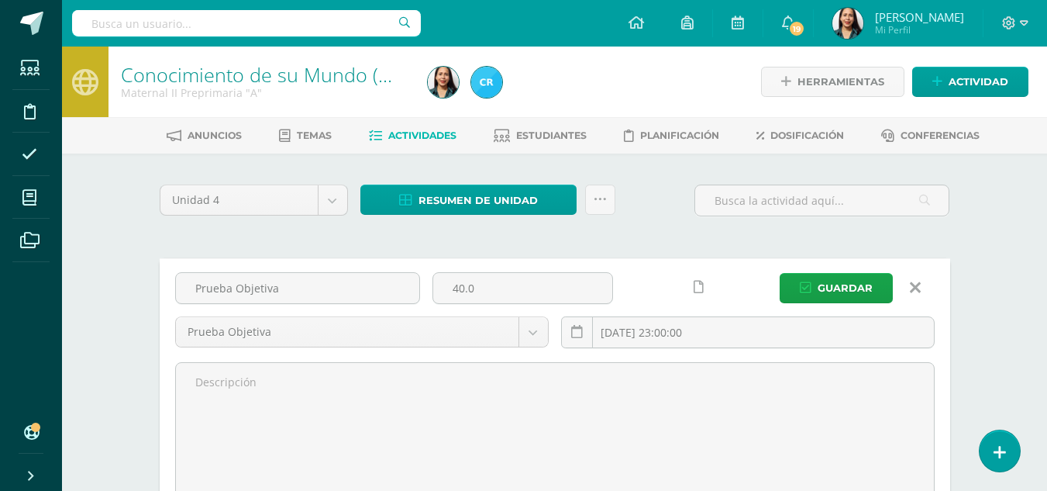
click at [905, 280] on link at bounding box center [916, 287] width 40 height 29
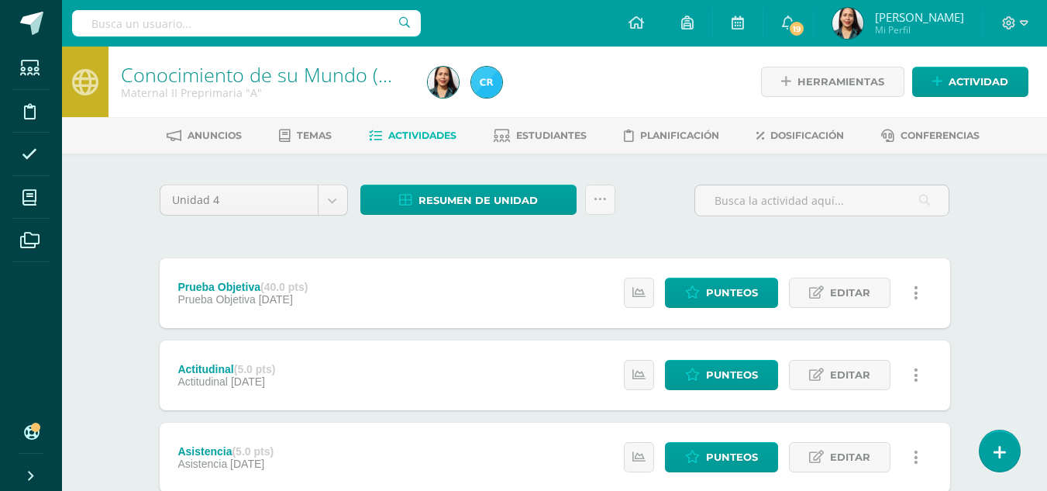
drag, startPoint x: 1045, startPoint y: 195, endPoint x: 1043, endPoint y: 212, distance: 16.3
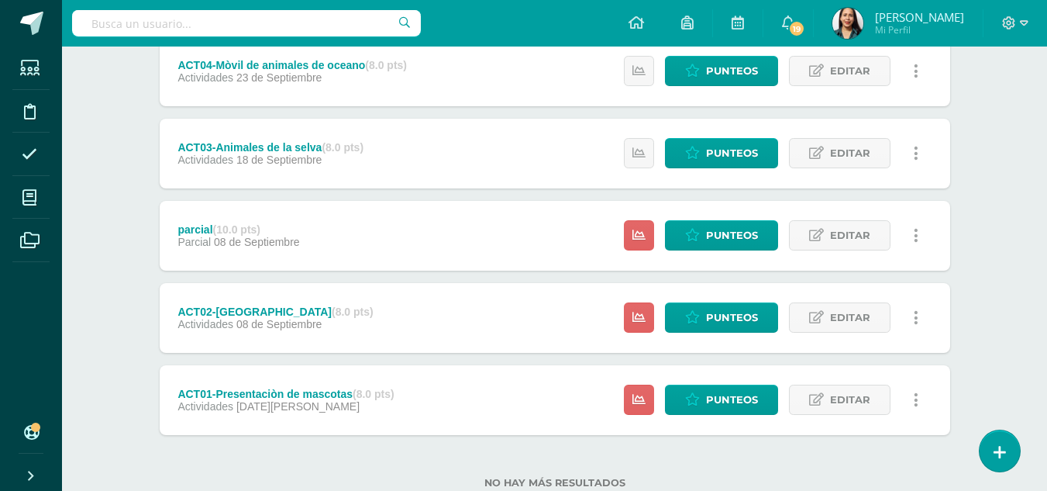
scroll to position [597, 0]
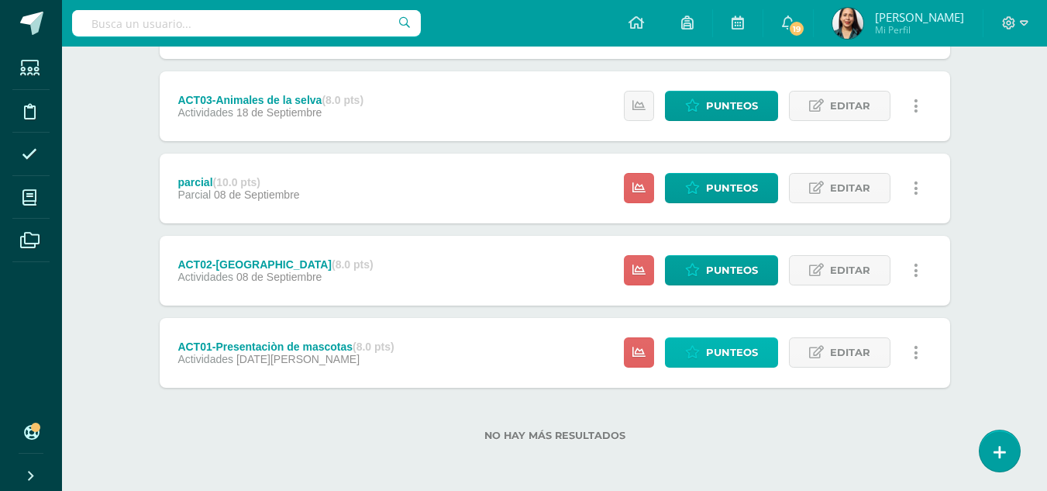
click at [718, 349] on span "Punteos" at bounding box center [732, 352] width 52 height 29
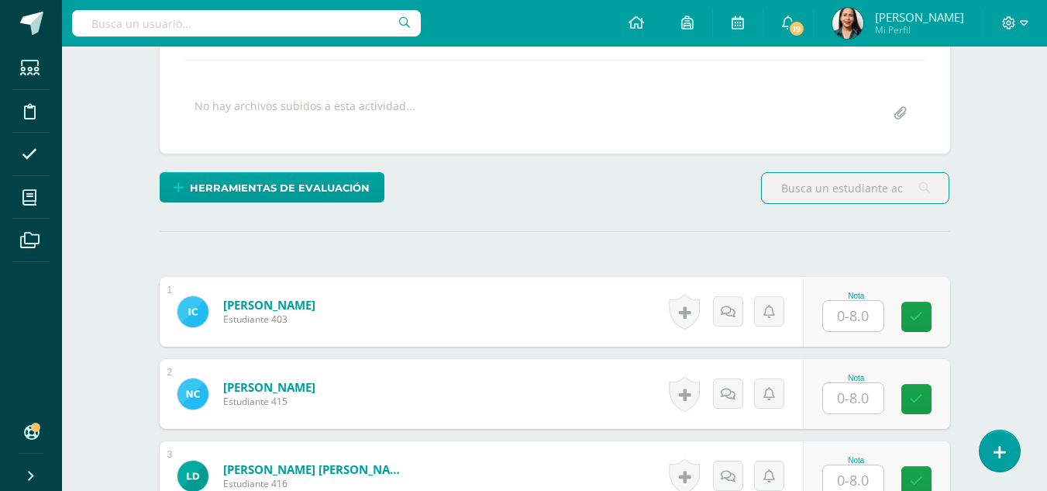
scroll to position [391, 0]
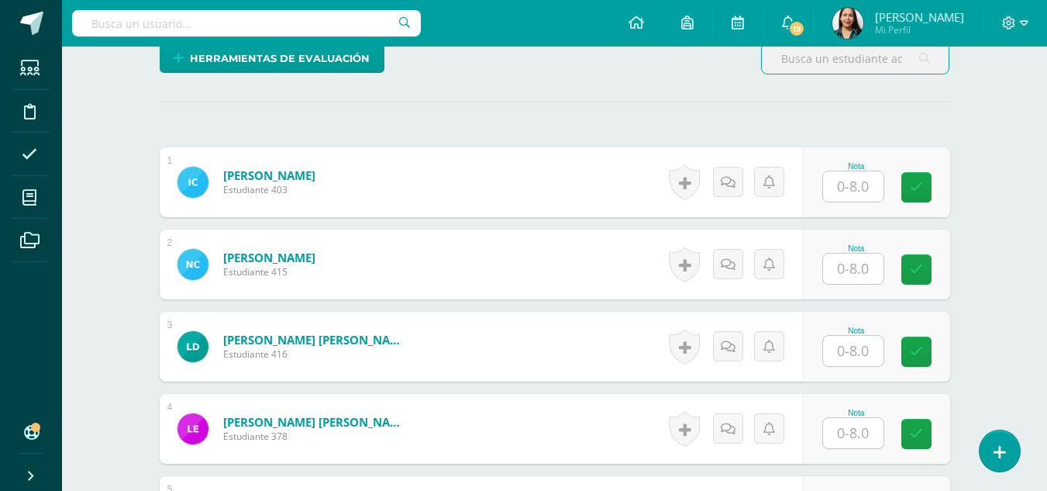
click at [851, 183] on input "text" at bounding box center [853, 186] width 60 height 30
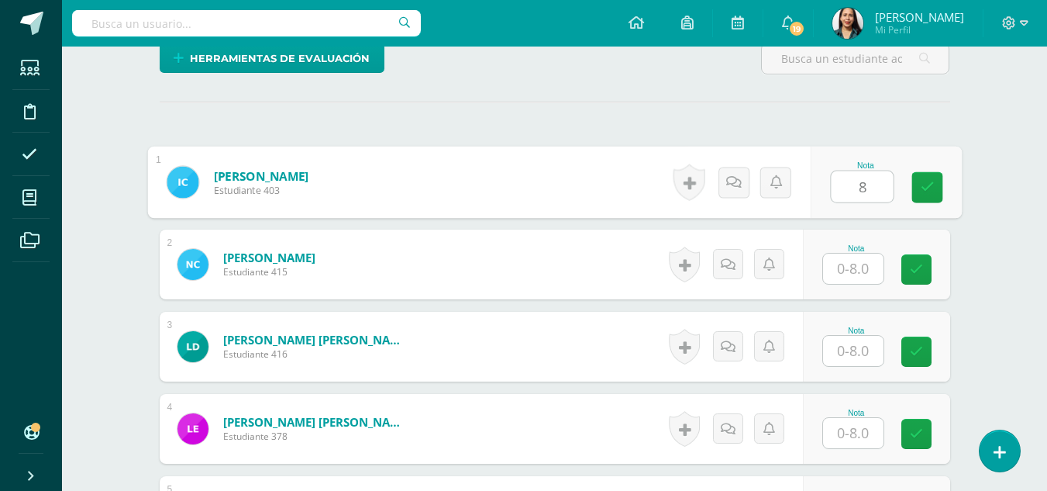
type input "8"
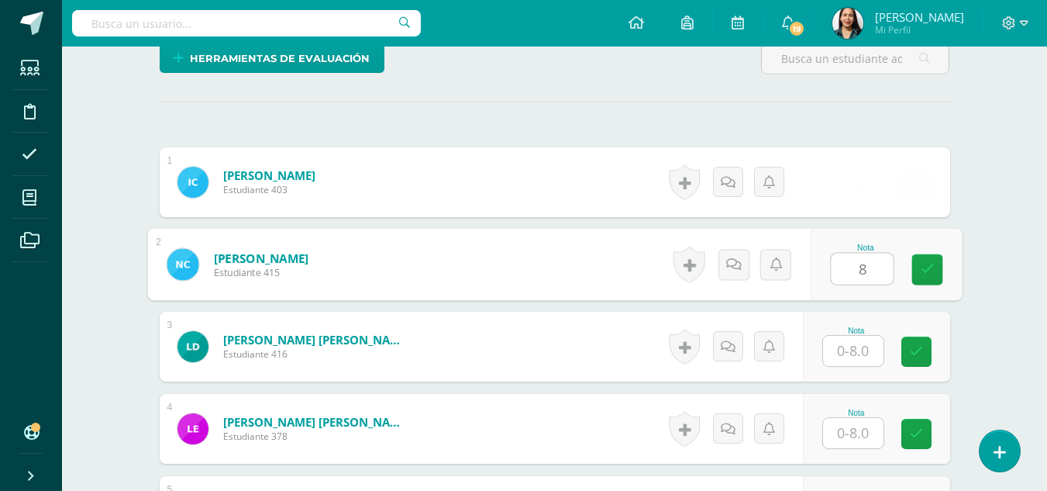
type input "8"
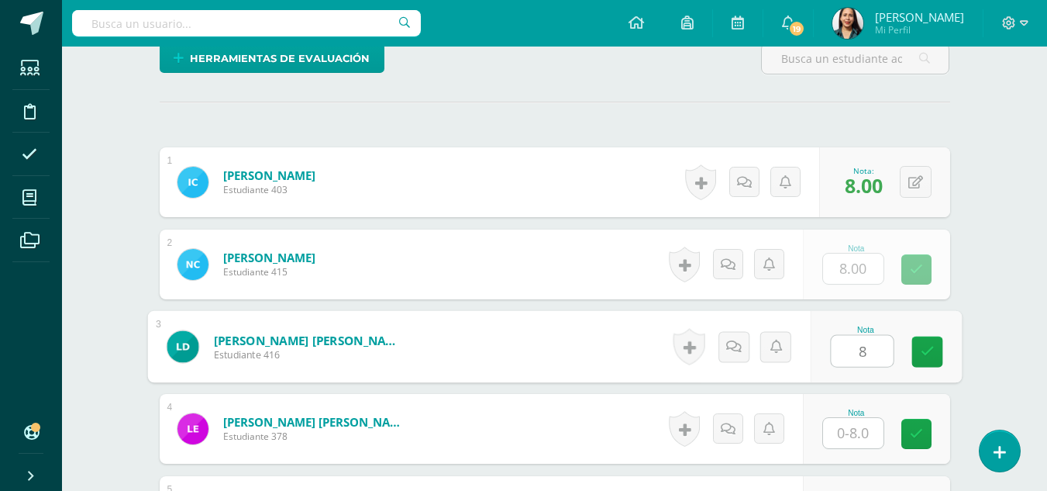
type input "8"
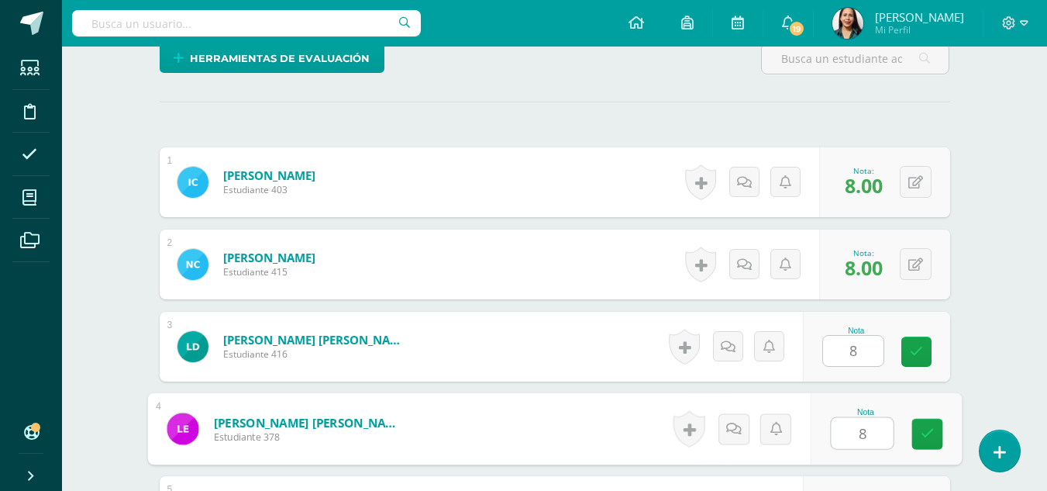
type input "8"
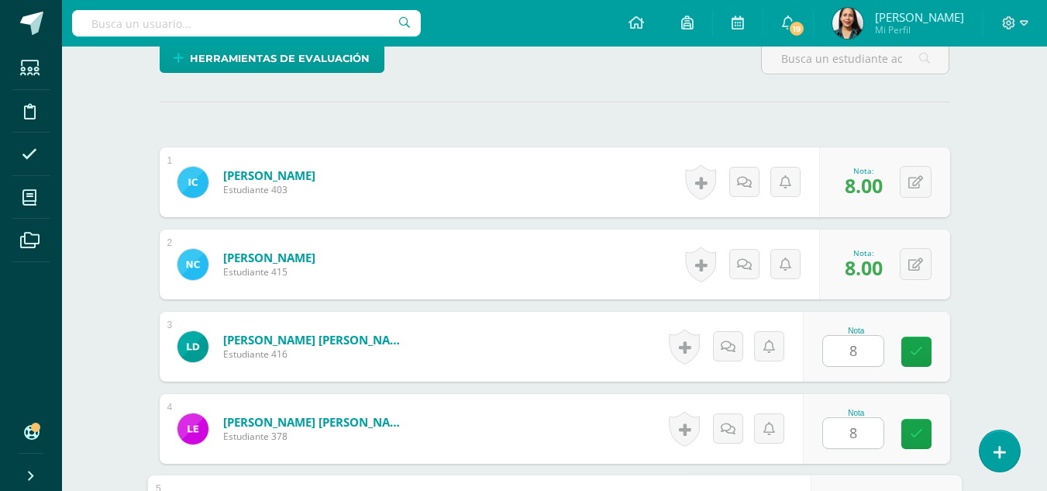
scroll to position [661, 0]
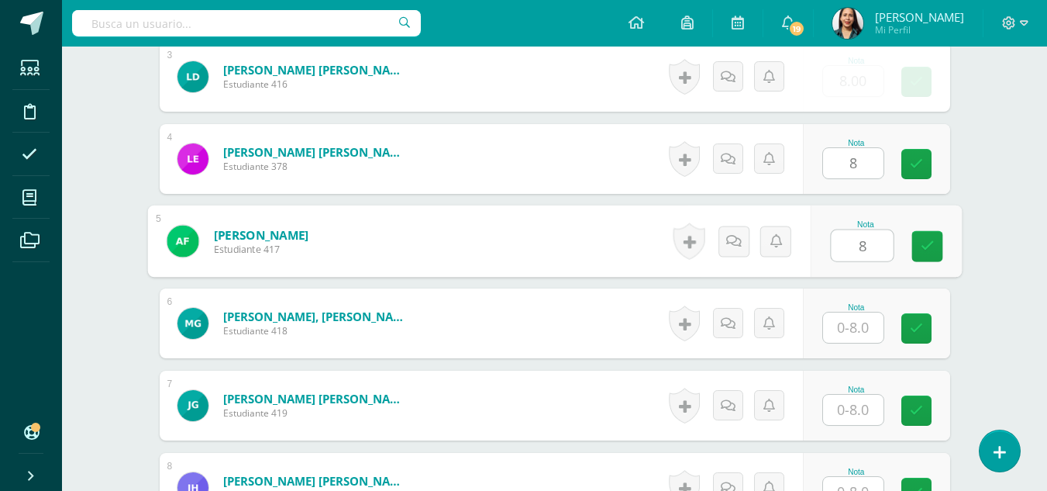
type input "8"
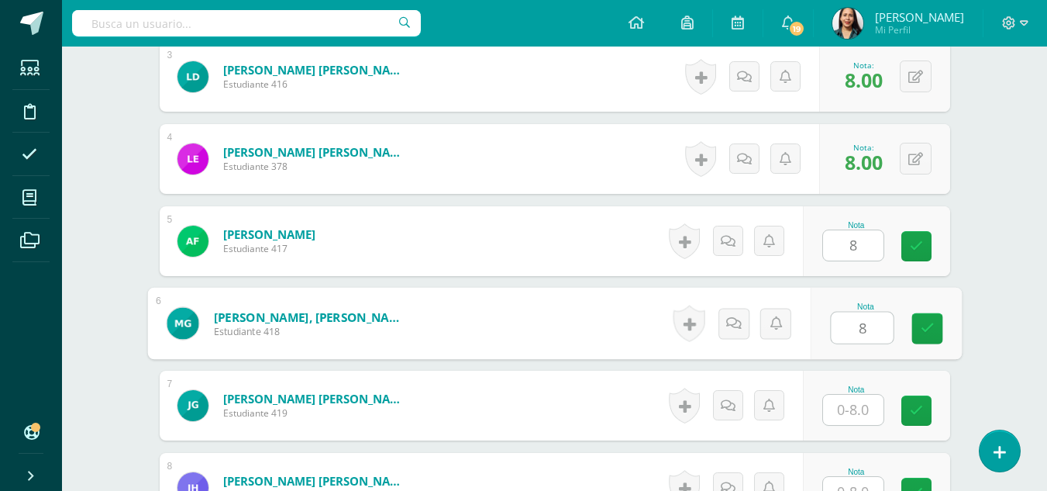
type input "8"
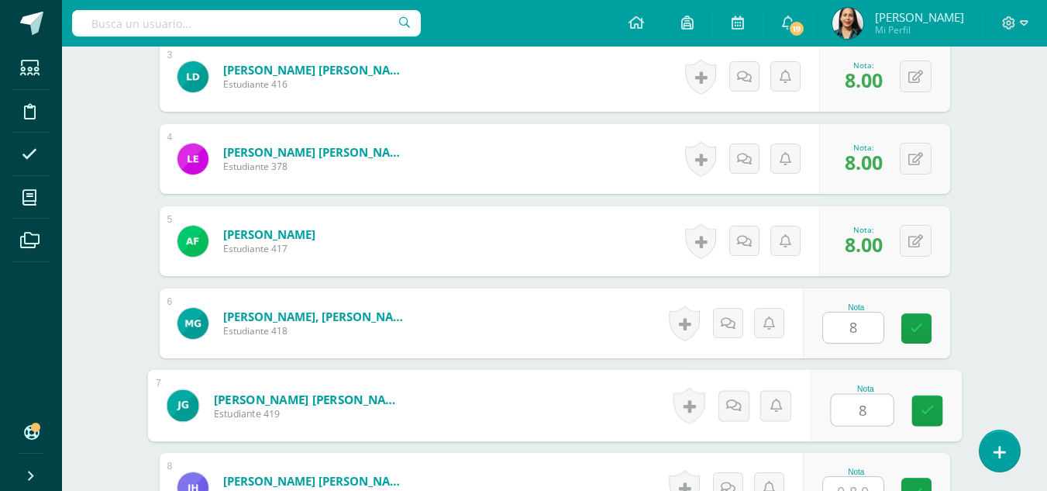
type input "8"
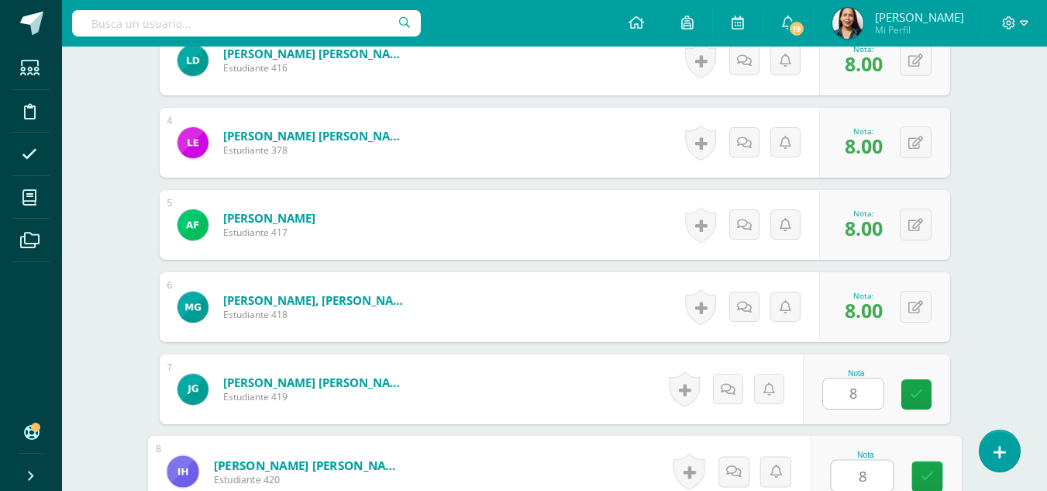
type input "8"
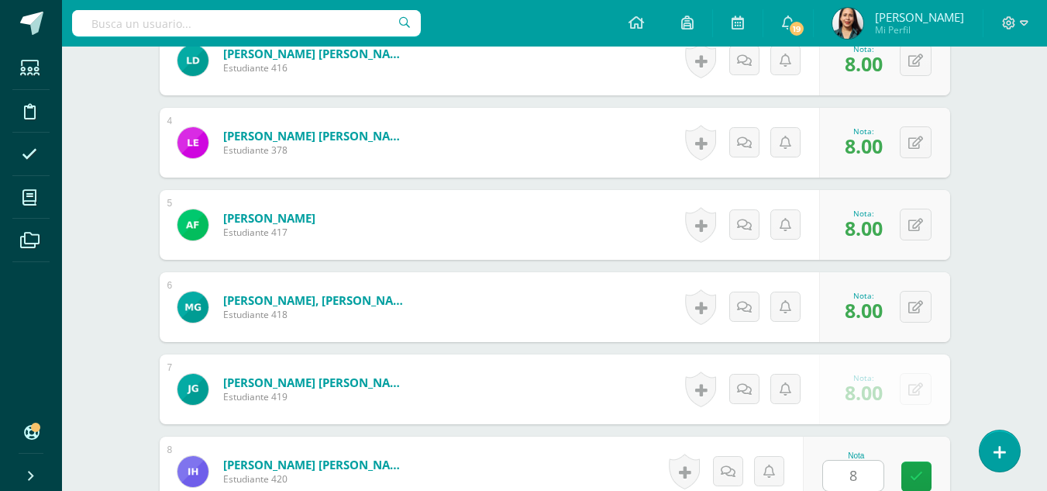
scroll to position [990, 0]
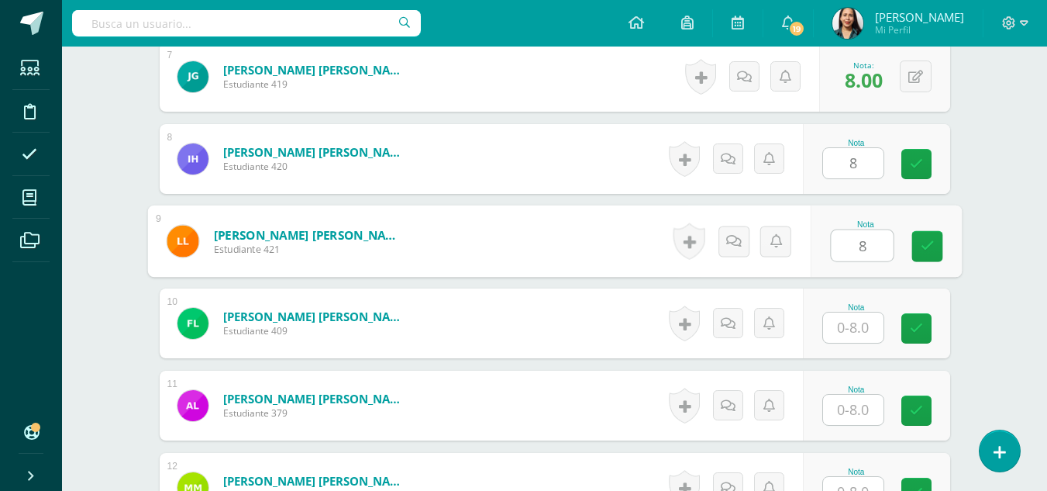
type input "8"
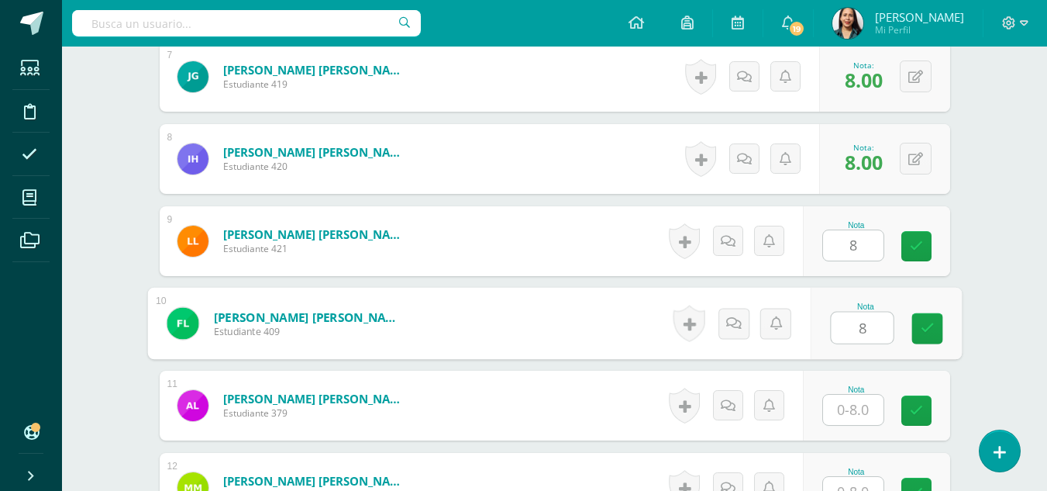
type input "8"
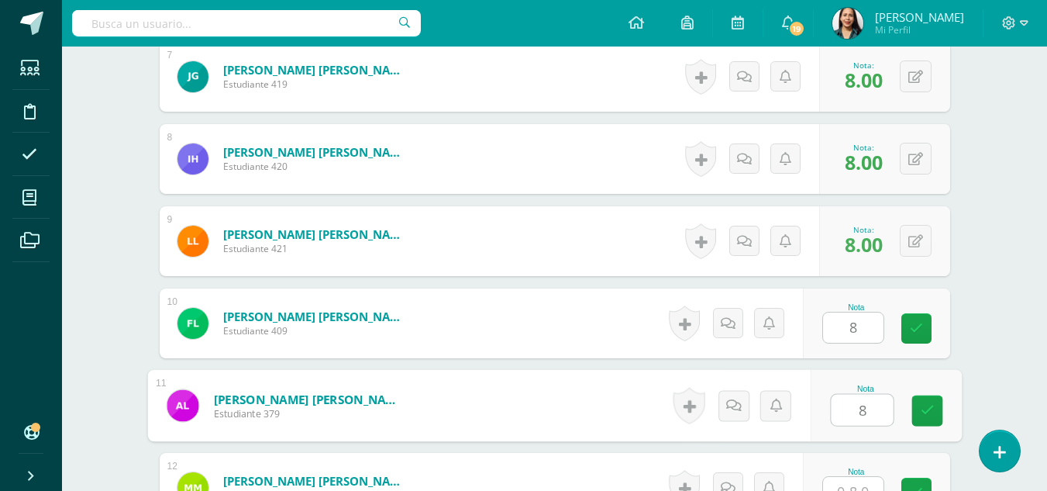
type input "8"
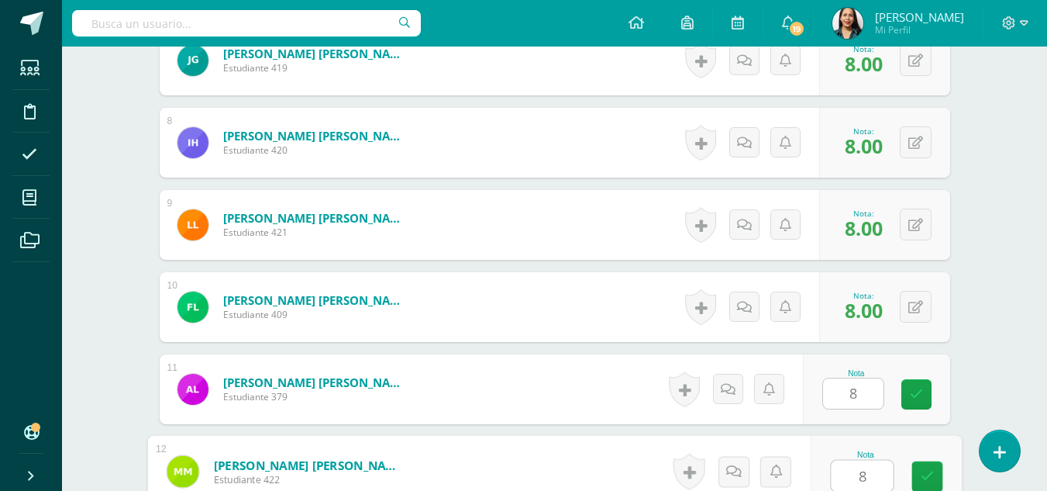
type input "8"
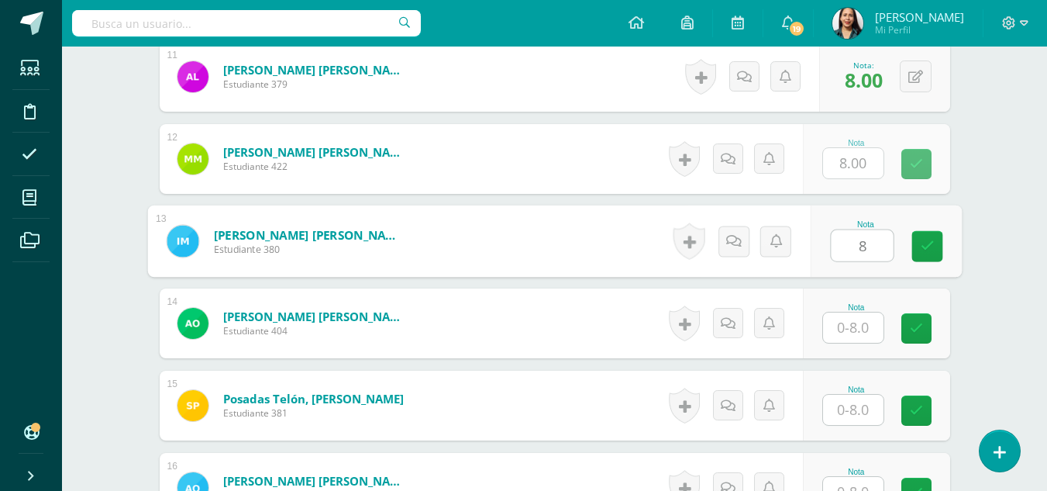
type input "8"
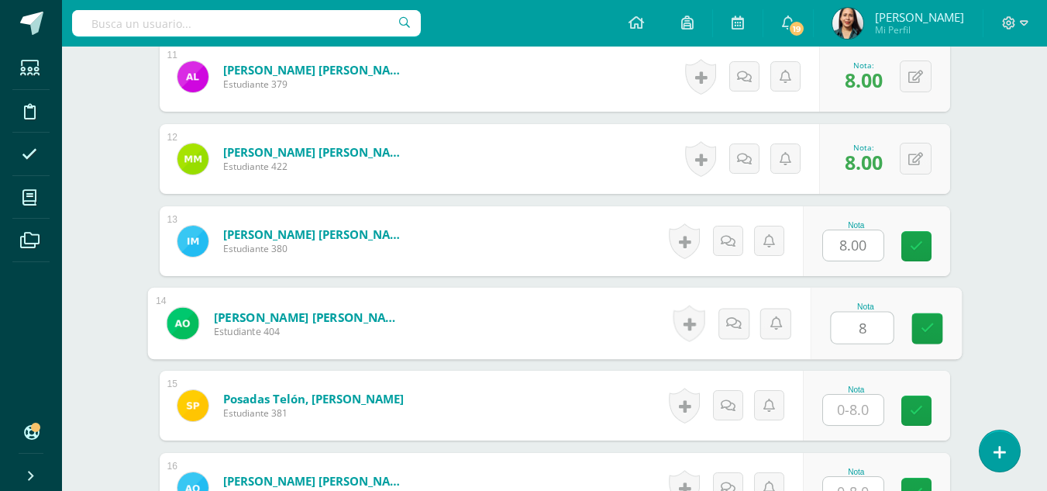
type input "8"
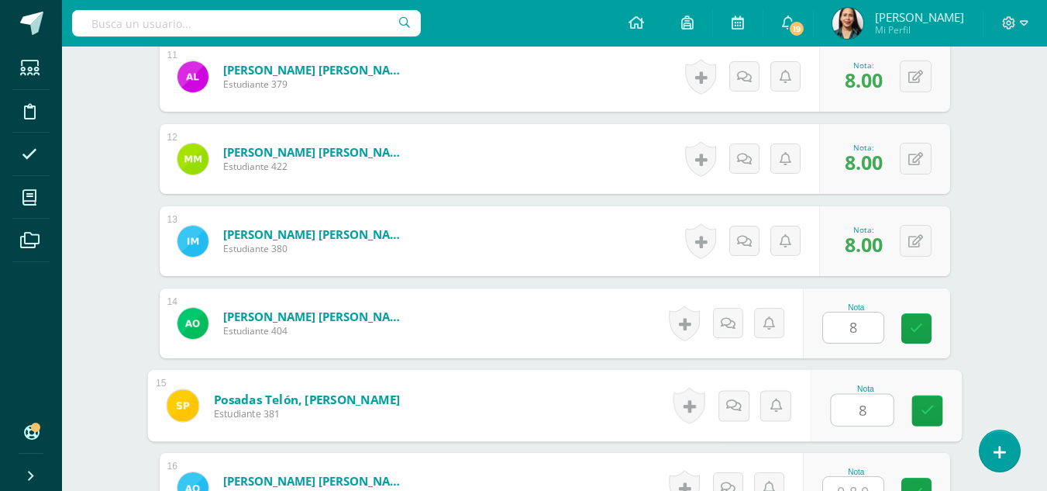
type input "8"
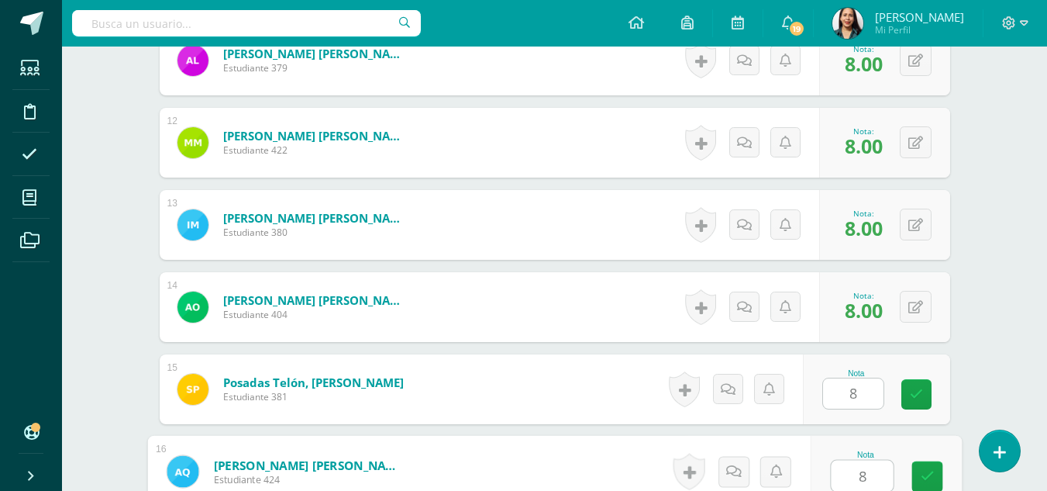
type input "8"
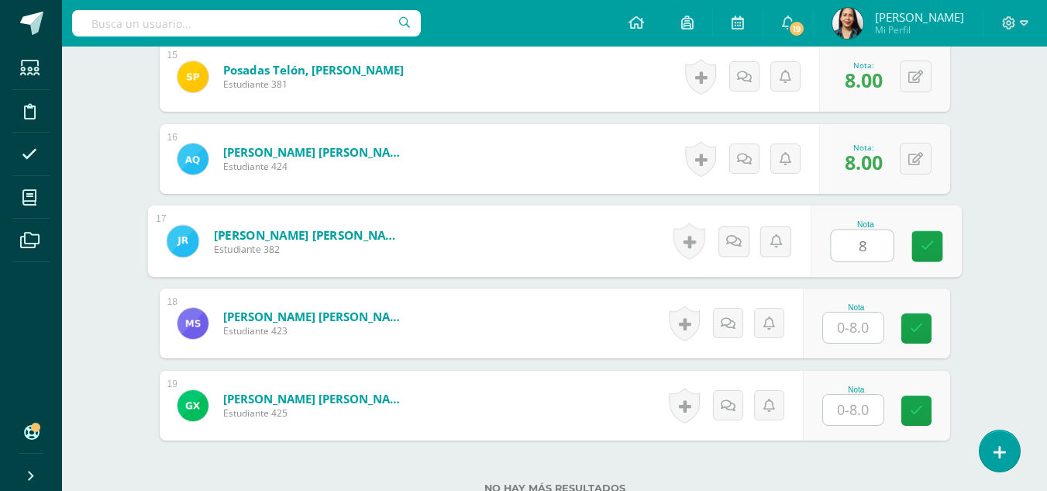
type input "8"
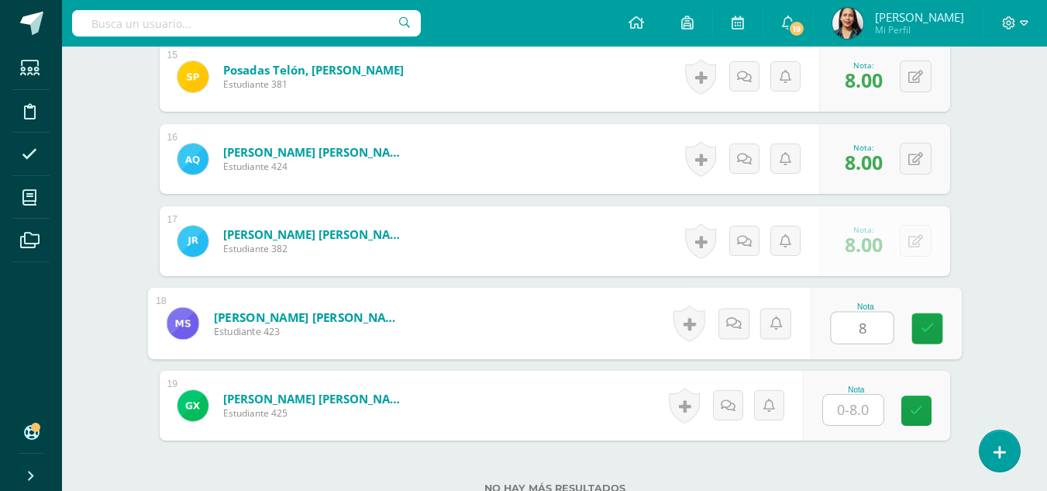
type input "8"
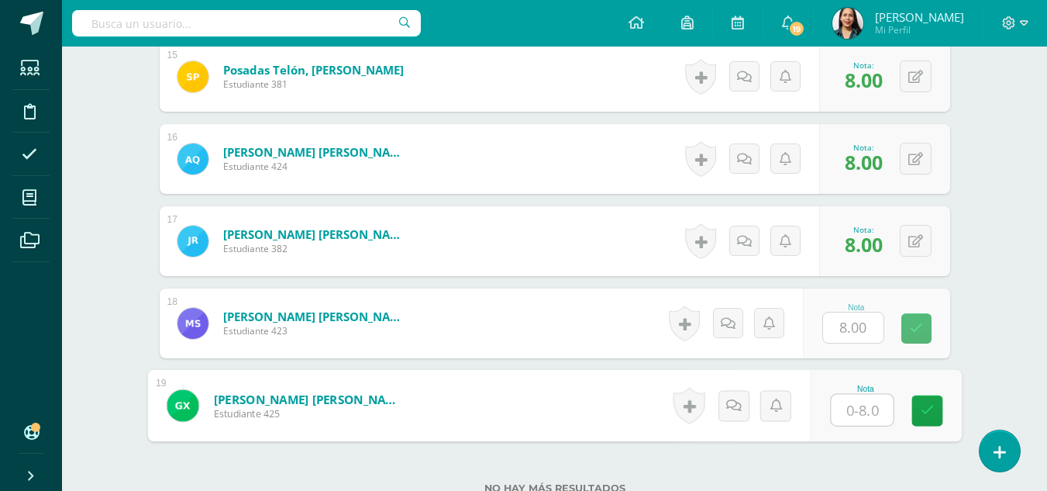
type input "8"
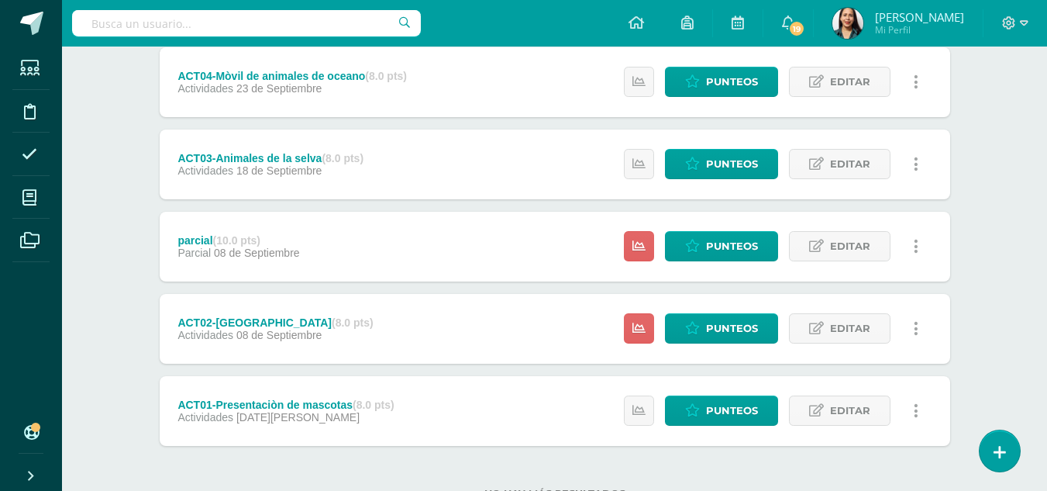
scroll to position [597, 0]
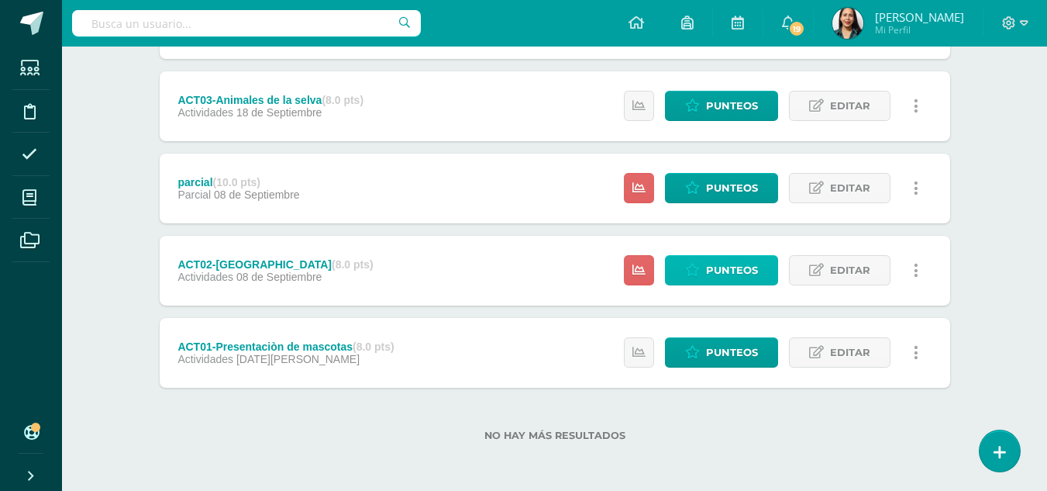
click at [732, 267] on span "Punteos" at bounding box center [732, 270] width 52 height 29
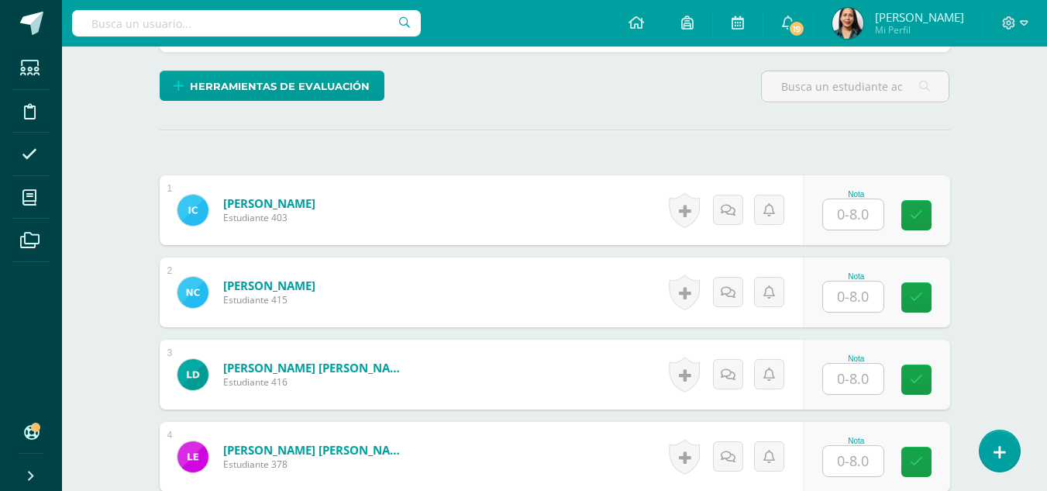
scroll to position [364, 0]
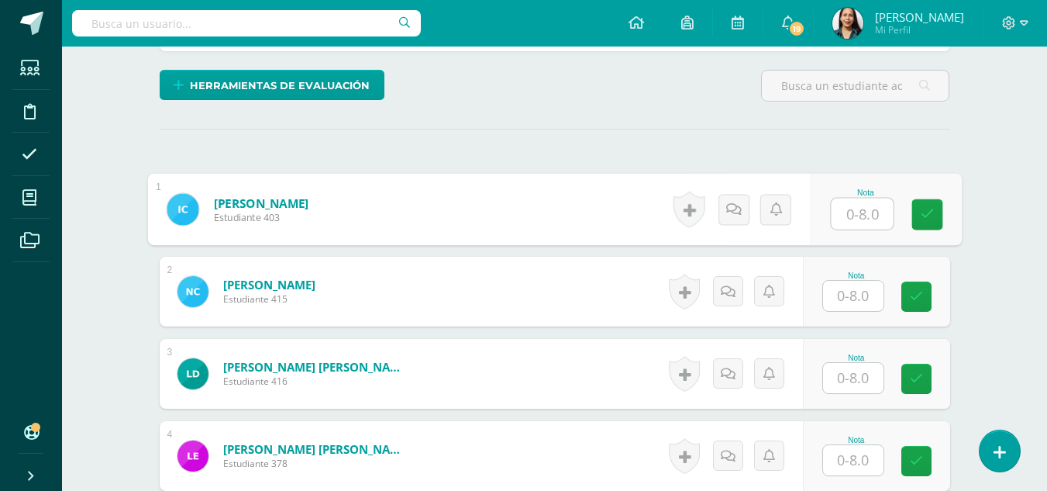
click at [853, 220] on input "text" at bounding box center [862, 213] width 62 height 31
type input "7"
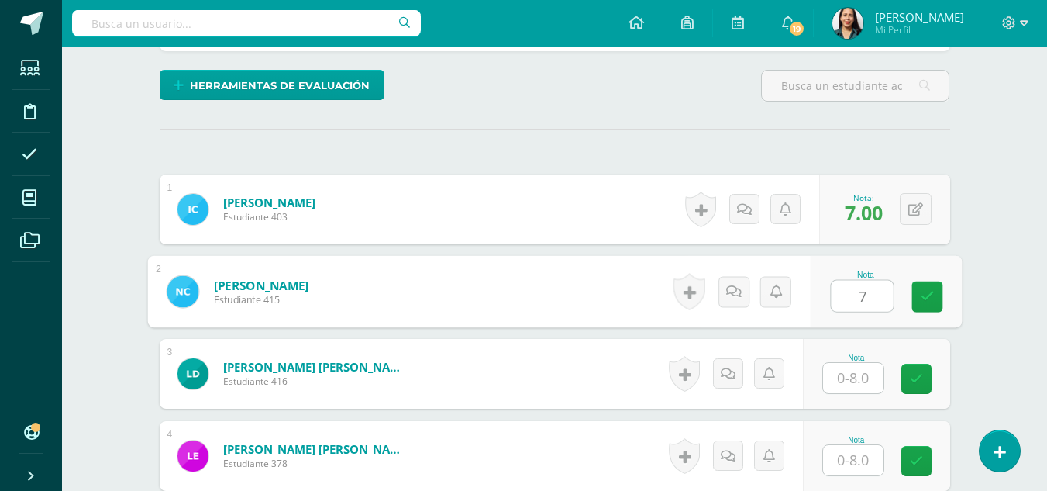
type input "7"
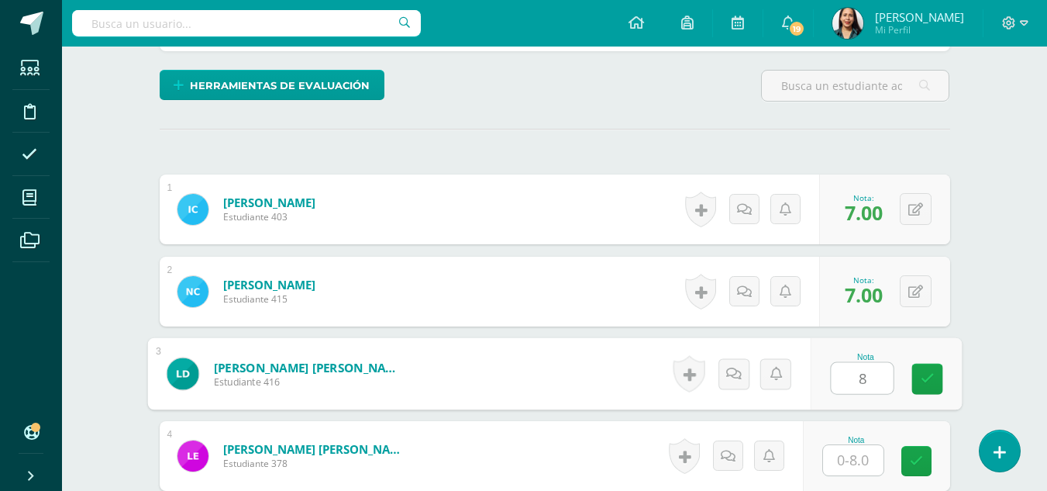
type input "8"
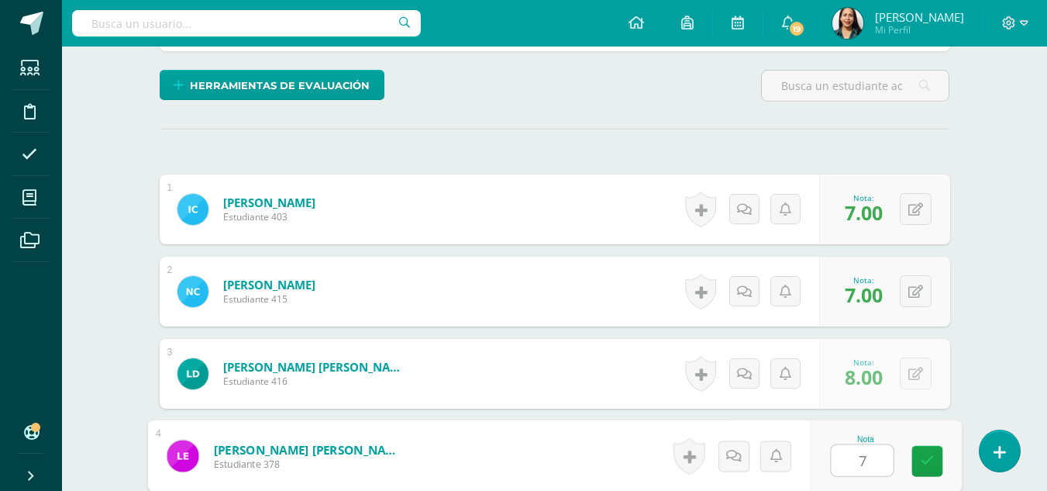
type input "7"
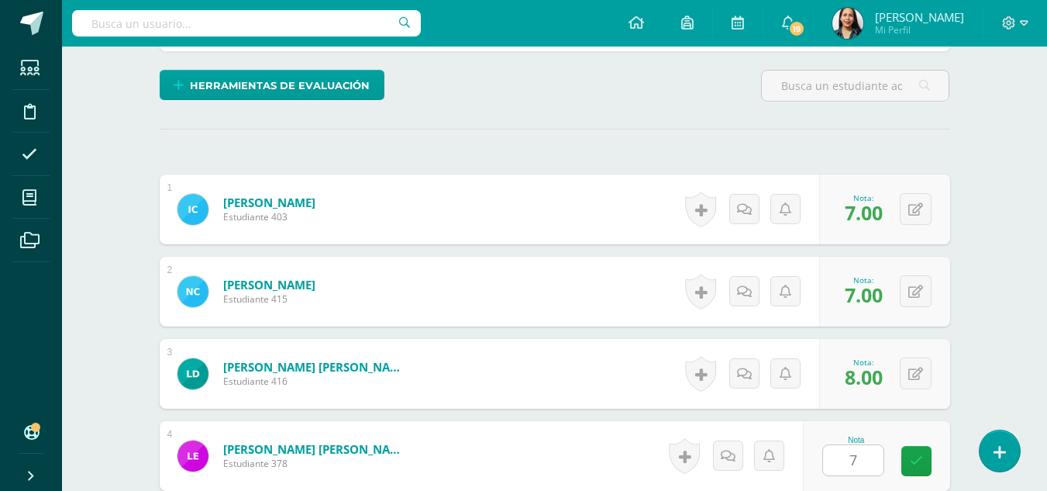
scroll to position [661, 0]
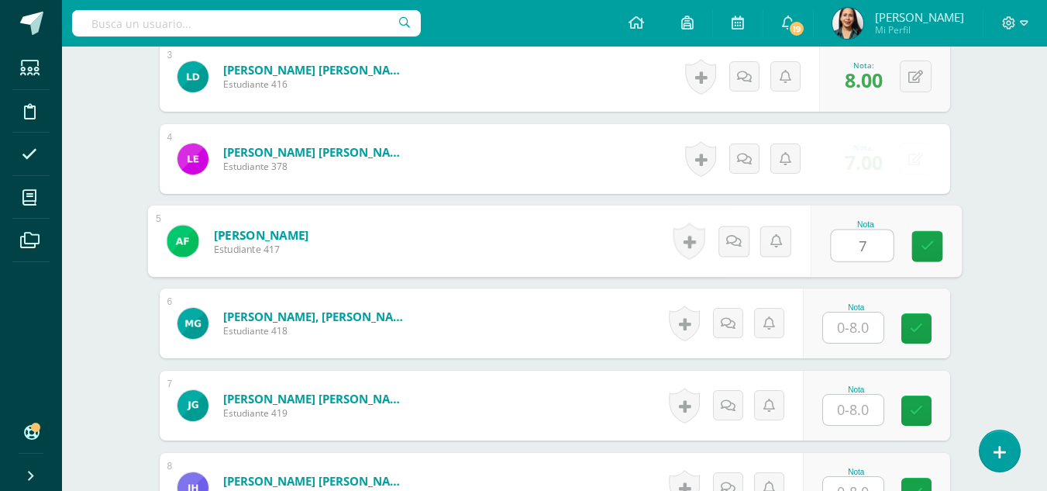
type input "7"
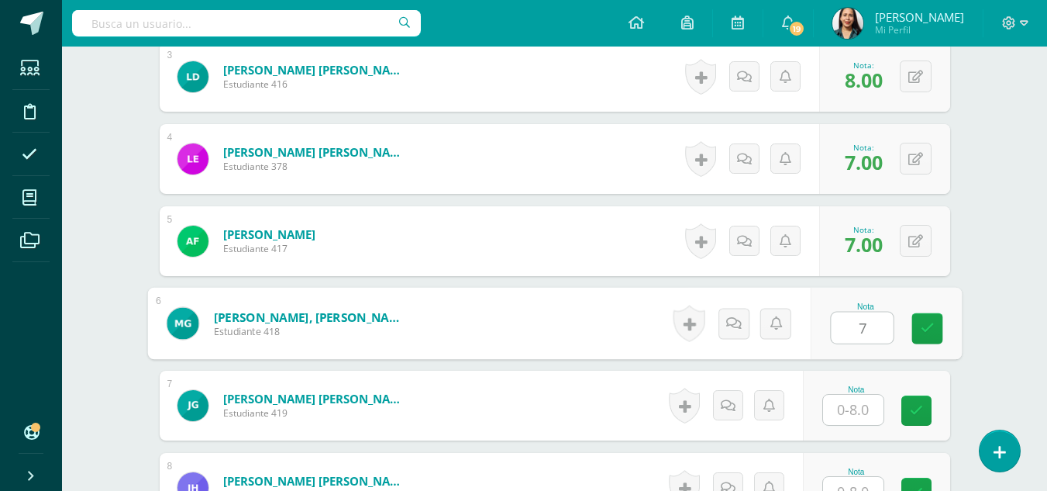
type input "7"
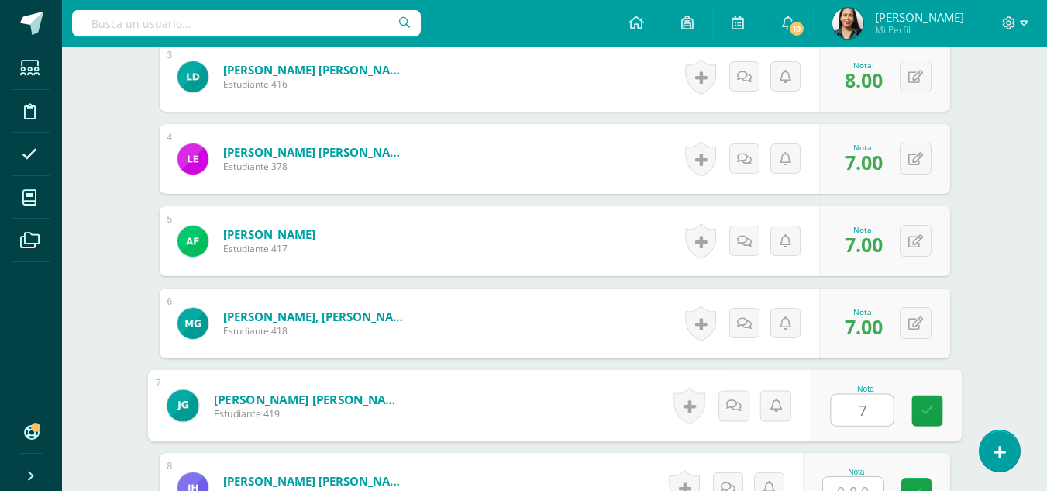
type input "7"
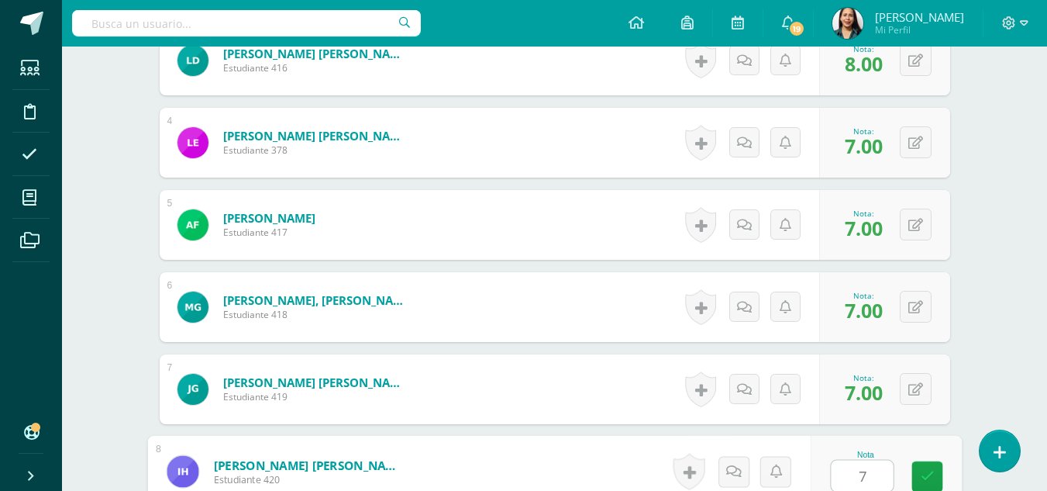
type input "7"
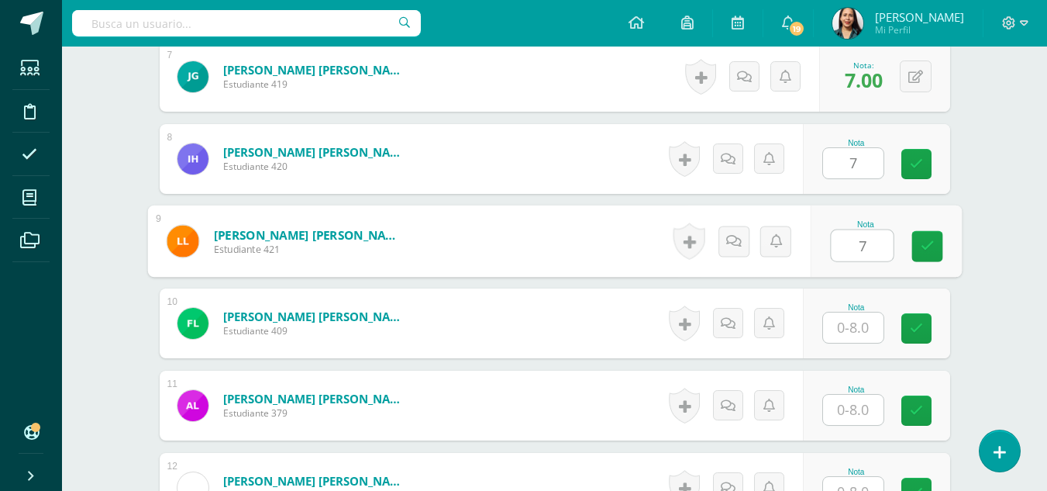
type input "7"
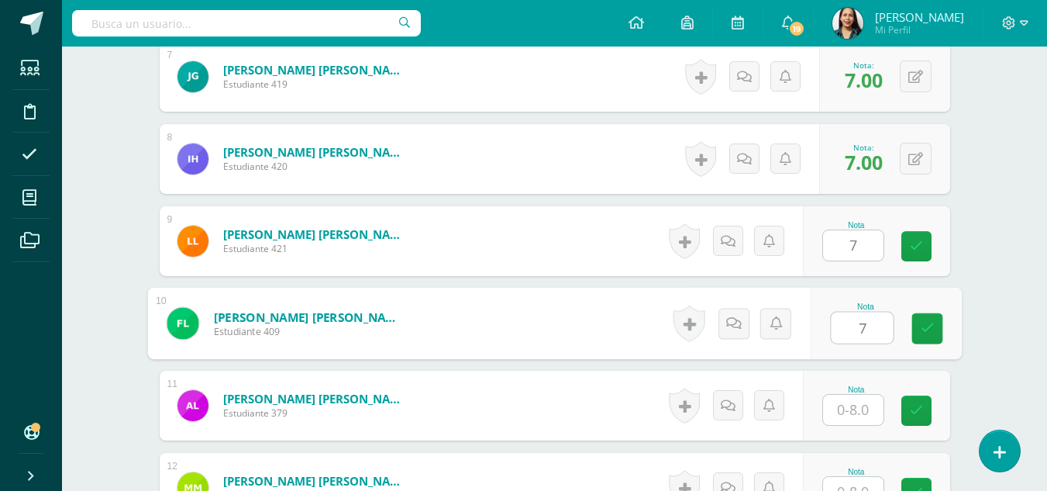
type input "7"
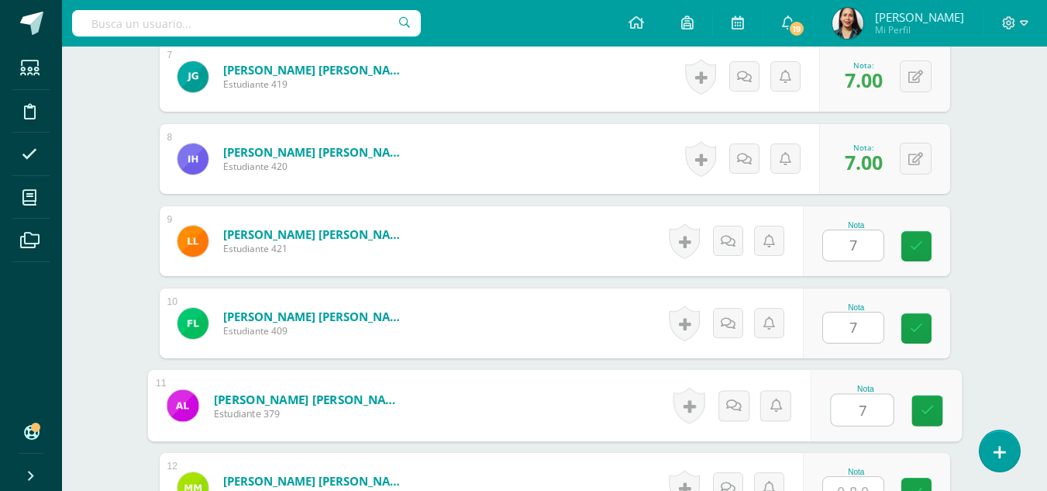
type input "7"
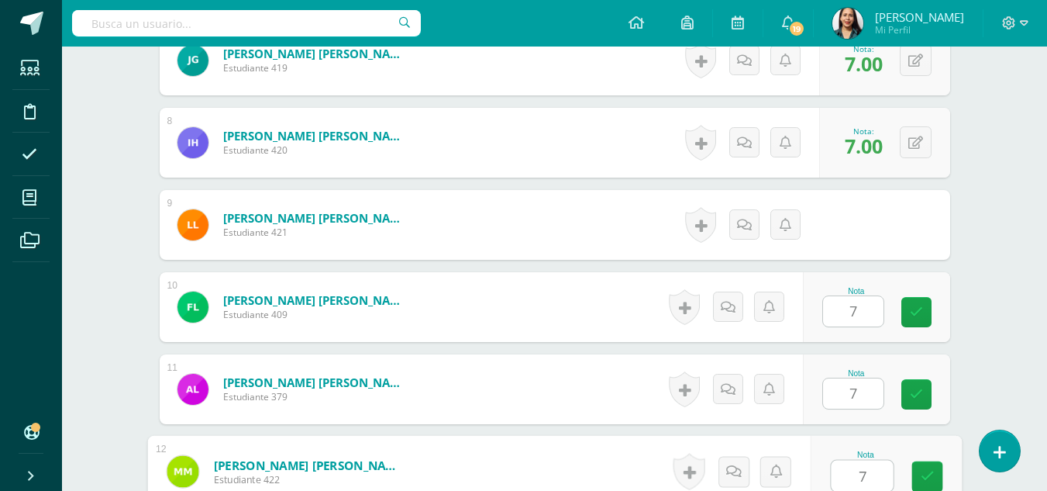
type input "7"
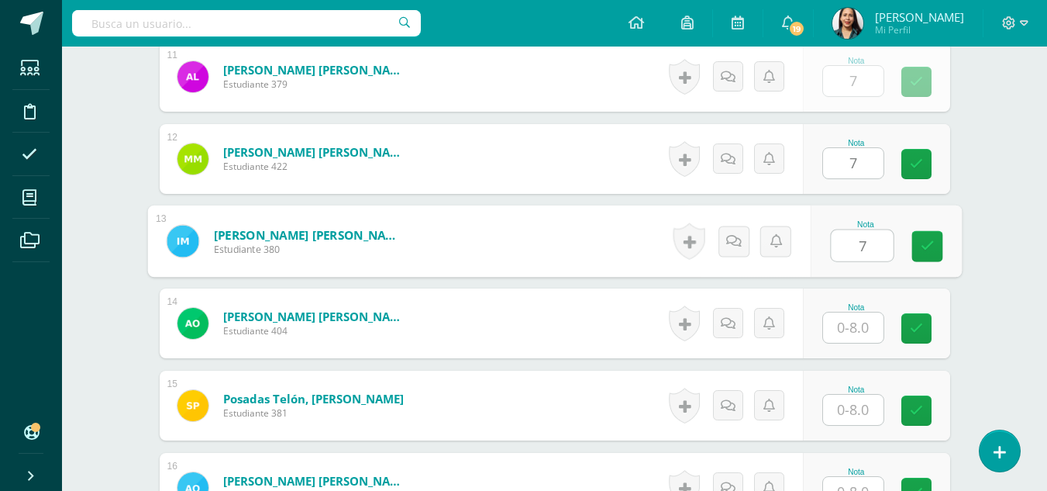
type input "7"
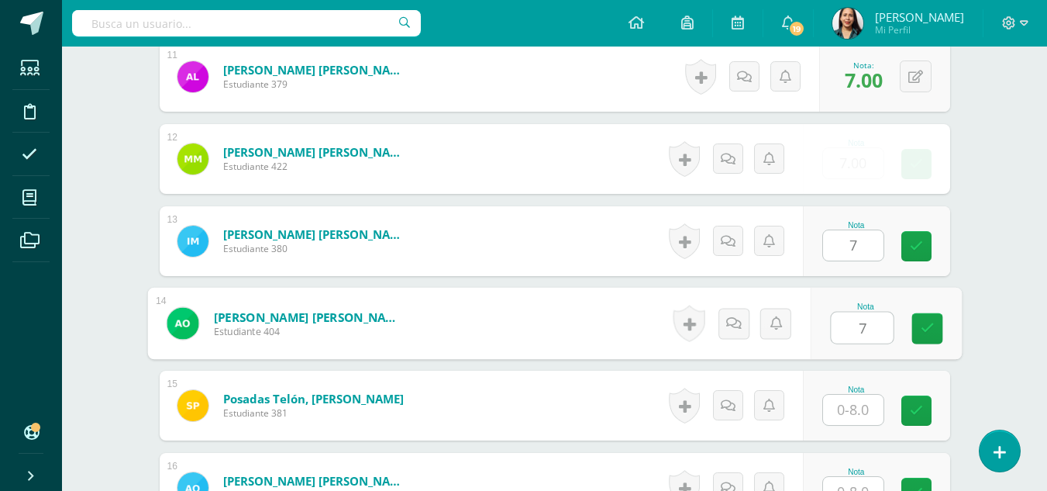
type input "7"
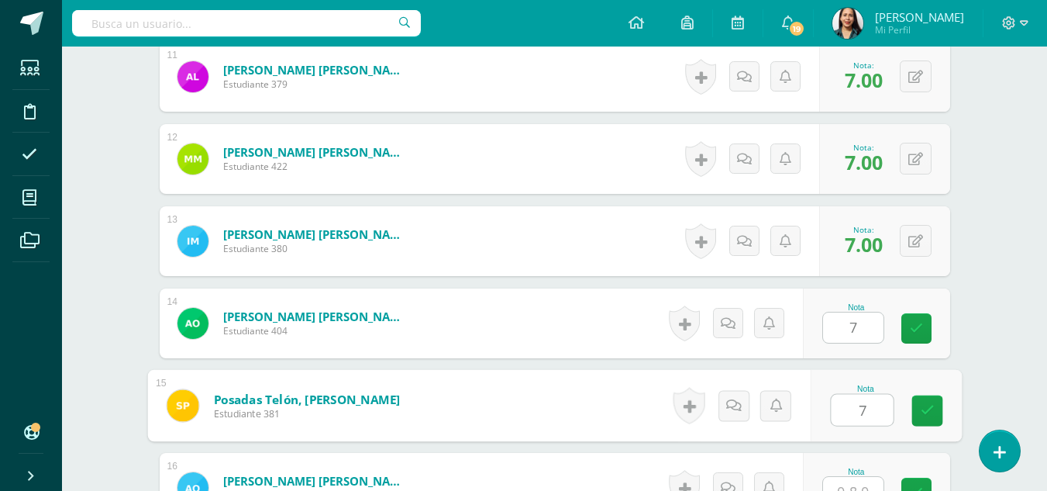
type input "7"
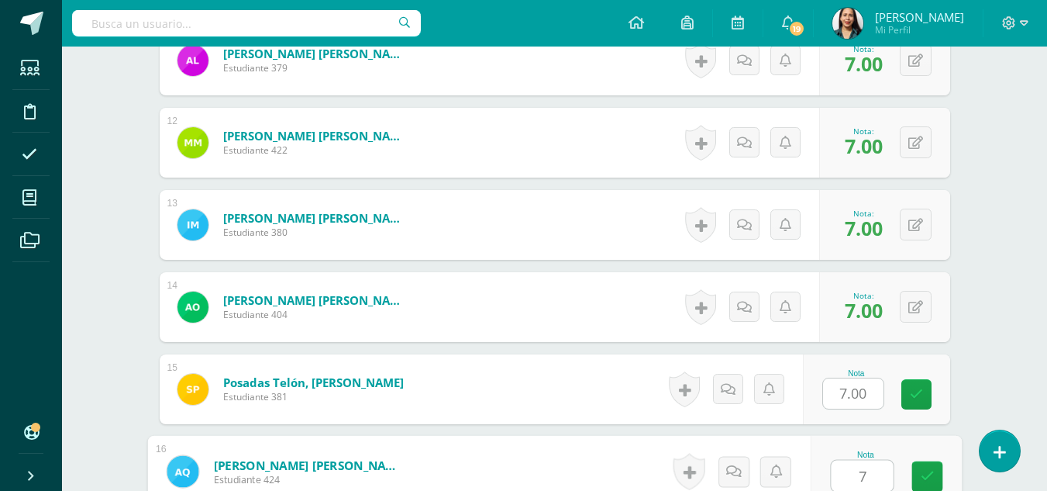
type input "7"
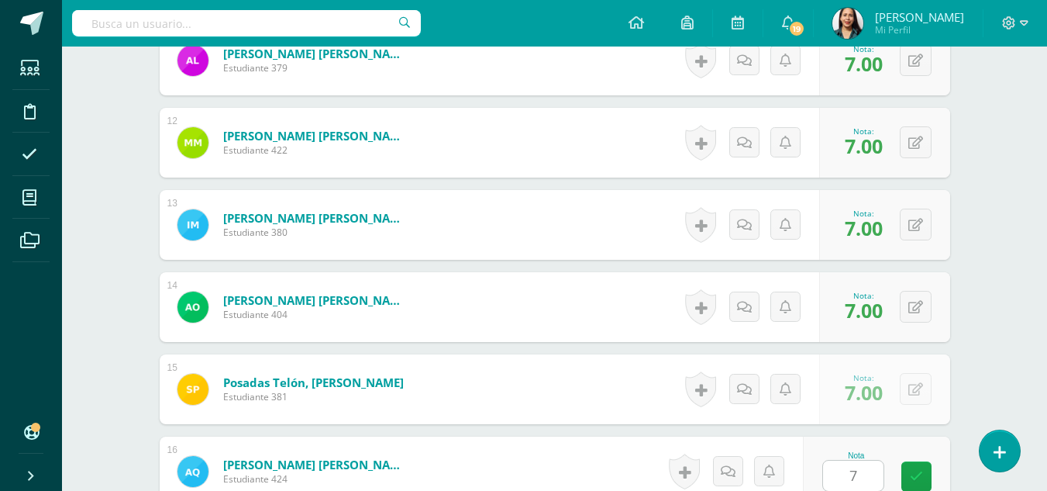
scroll to position [1647, 0]
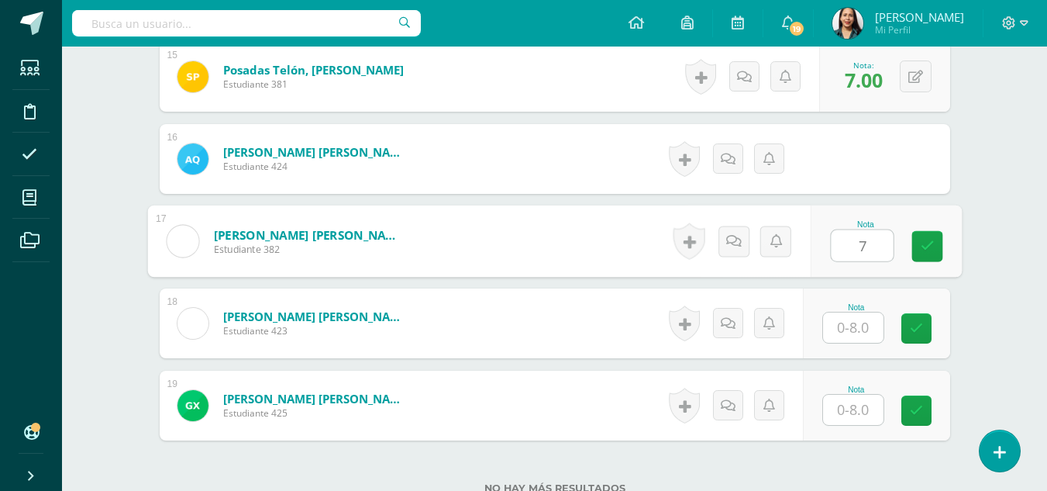
type input "7"
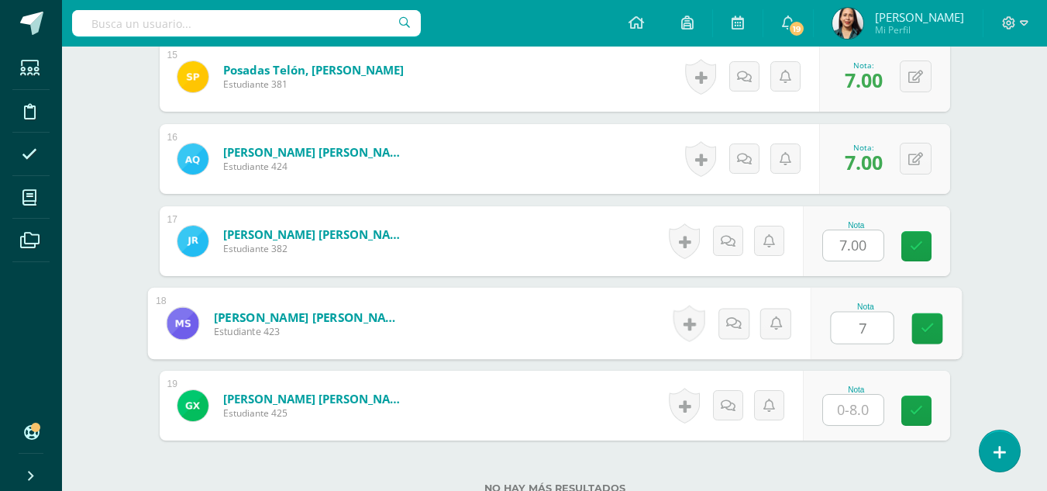
type input "7"
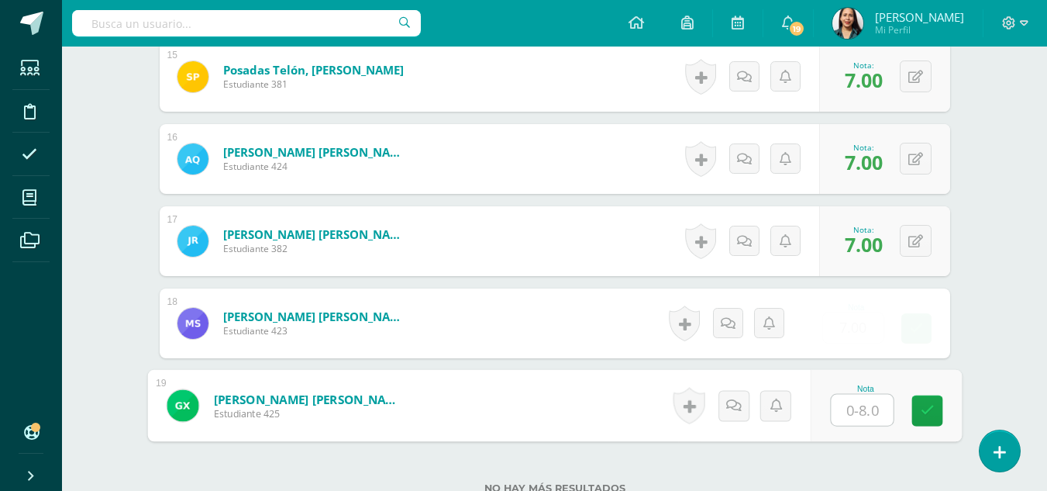
type input "7"
